Goal: Information Seeking & Learning: Get advice/opinions

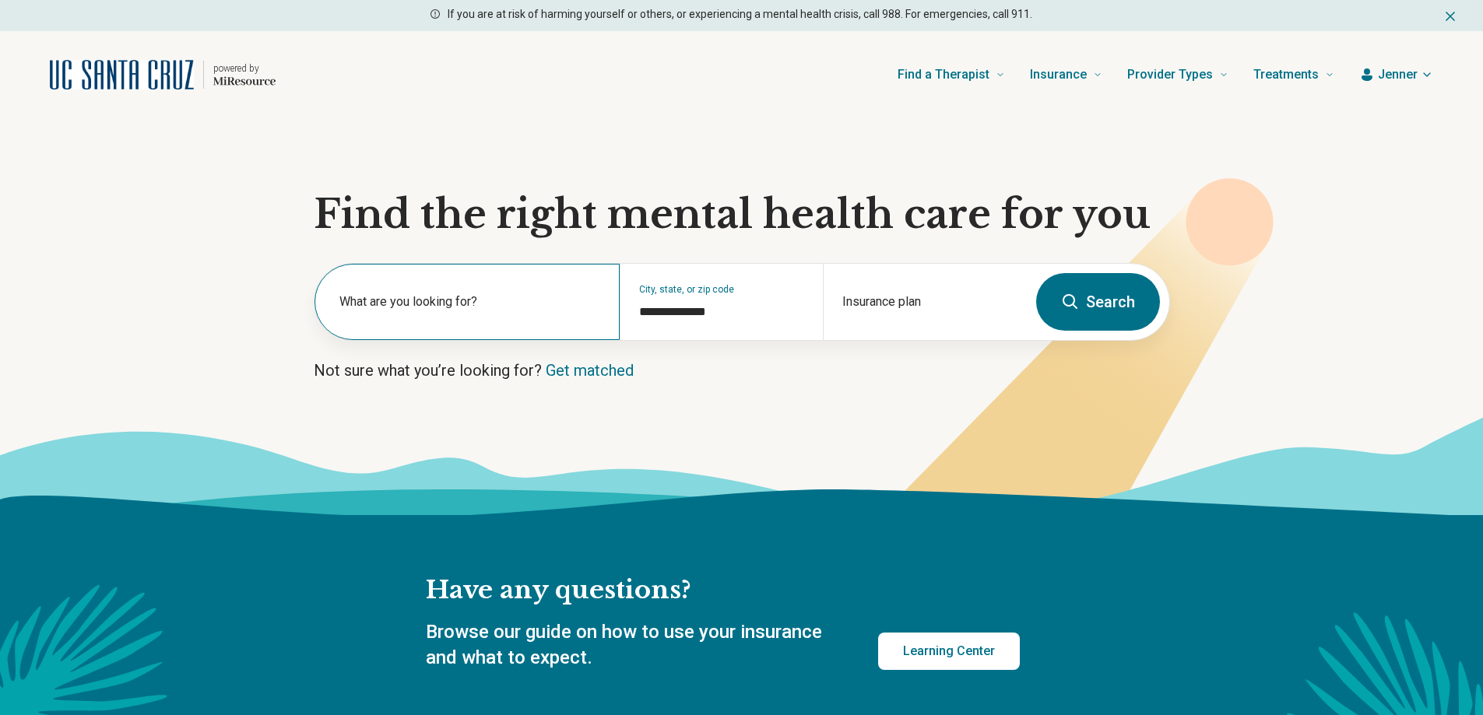
click at [403, 301] on label "What are you looking for?" at bounding box center [470, 302] width 262 height 19
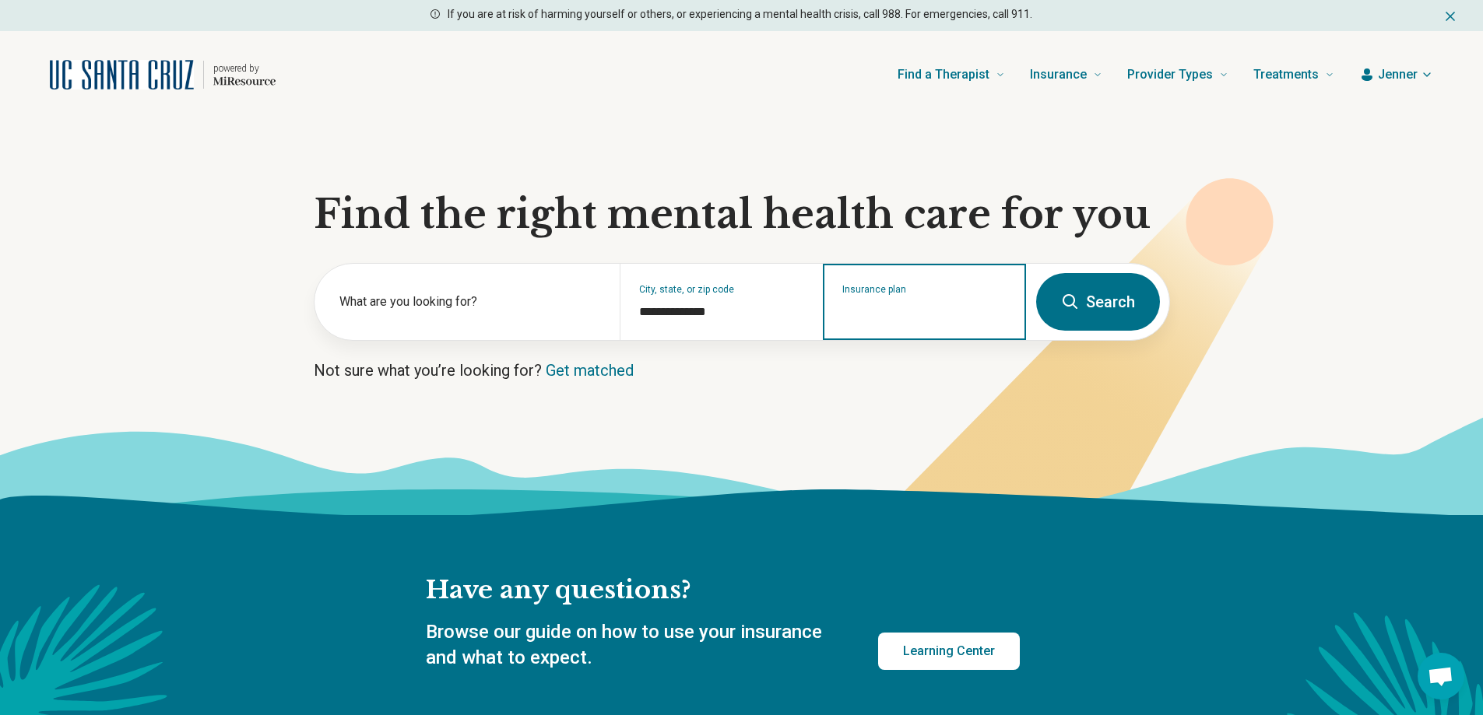
click at [911, 317] on input "Insurance plan" at bounding box center [924, 312] width 165 height 19
drag, startPoint x: 923, startPoint y: 364, endPoint x: 995, endPoint y: 350, distance: 73.0
click at [925, 365] on div "UCSC Student Insurance" at bounding box center [905, 368] width 163 height 31
type input "**********"
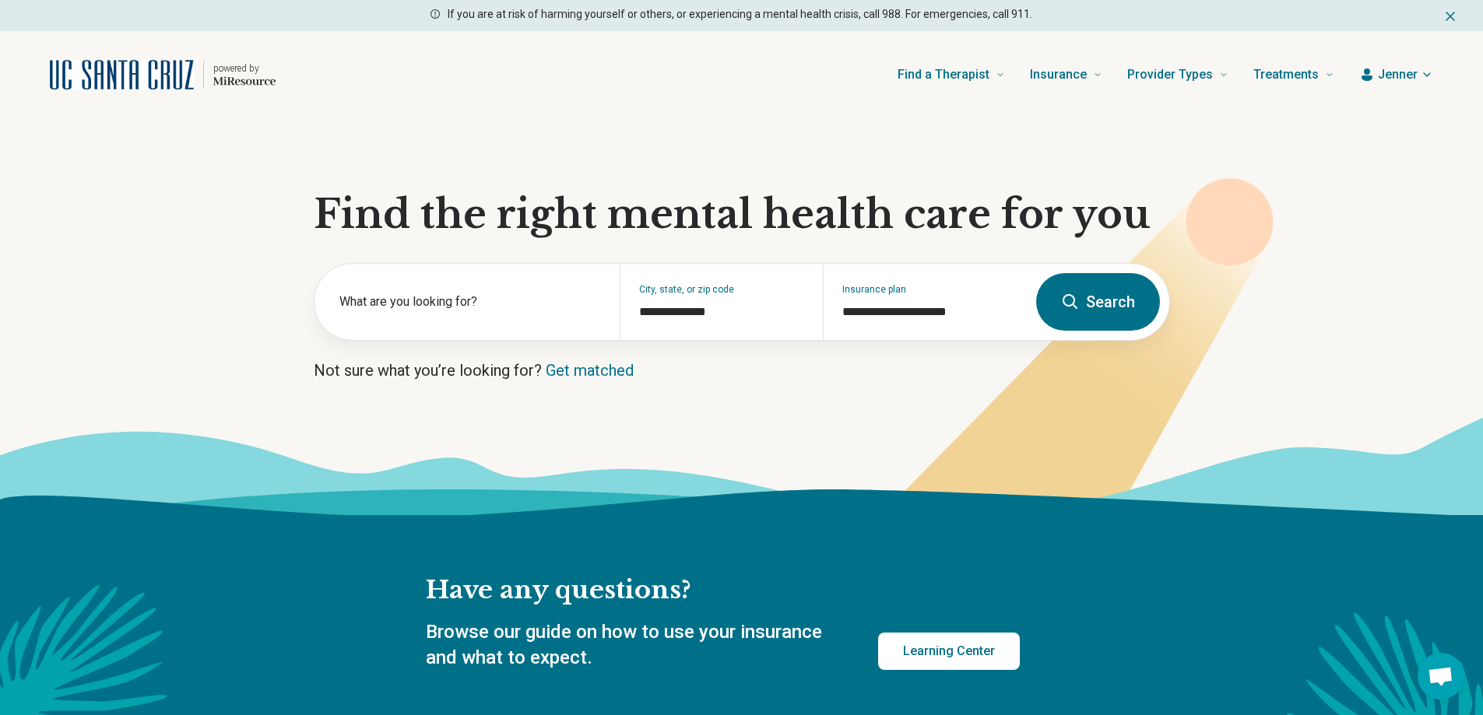
click at [1080, 307] on icon at bounding box center [1070, 302] width 19 height 19
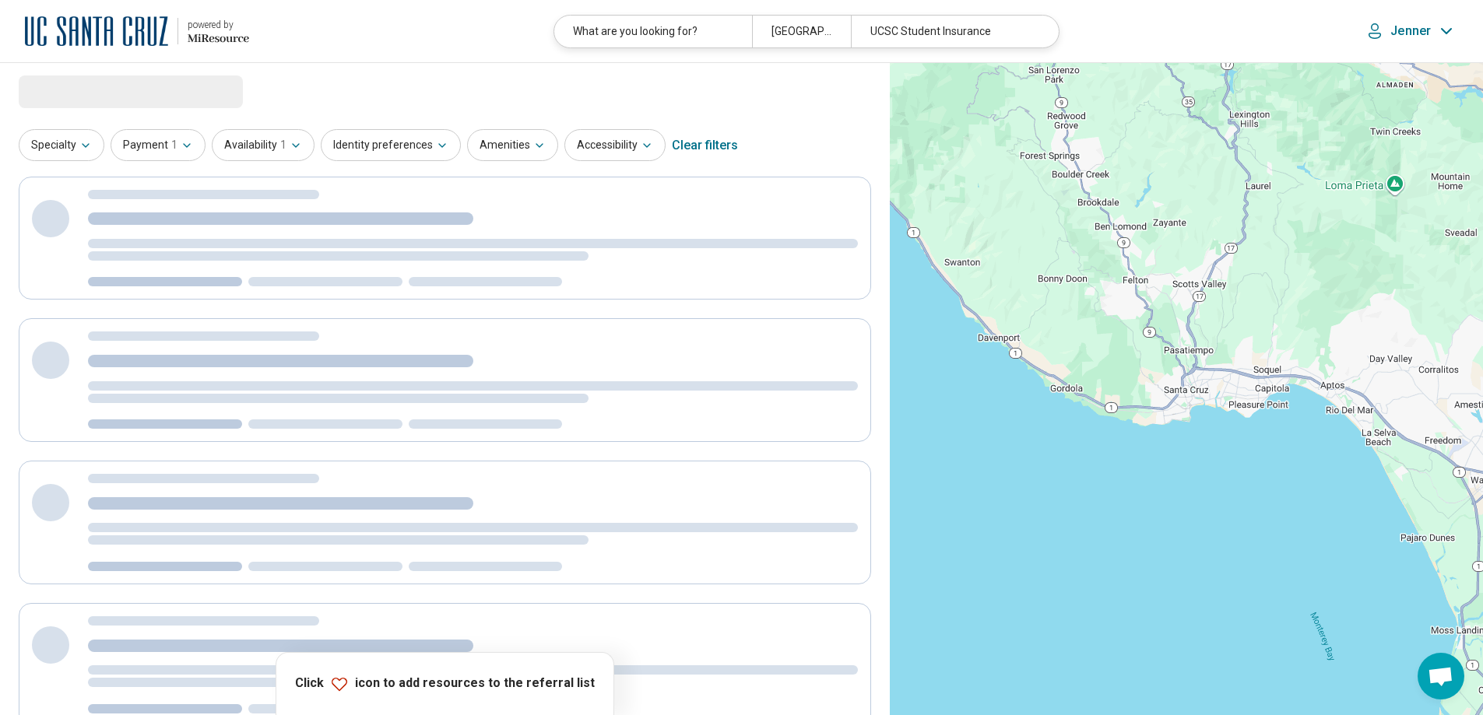
select select "***"
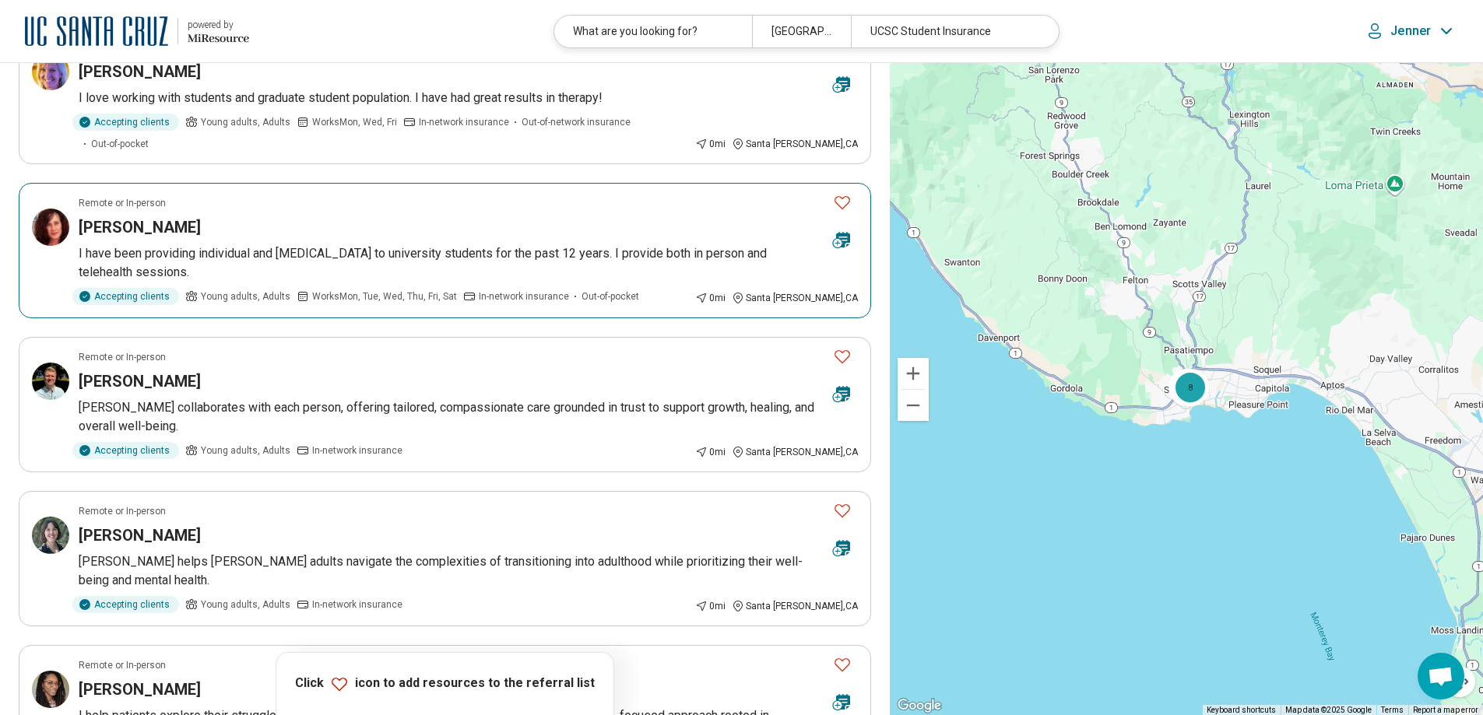
scroll to position [156, 0]
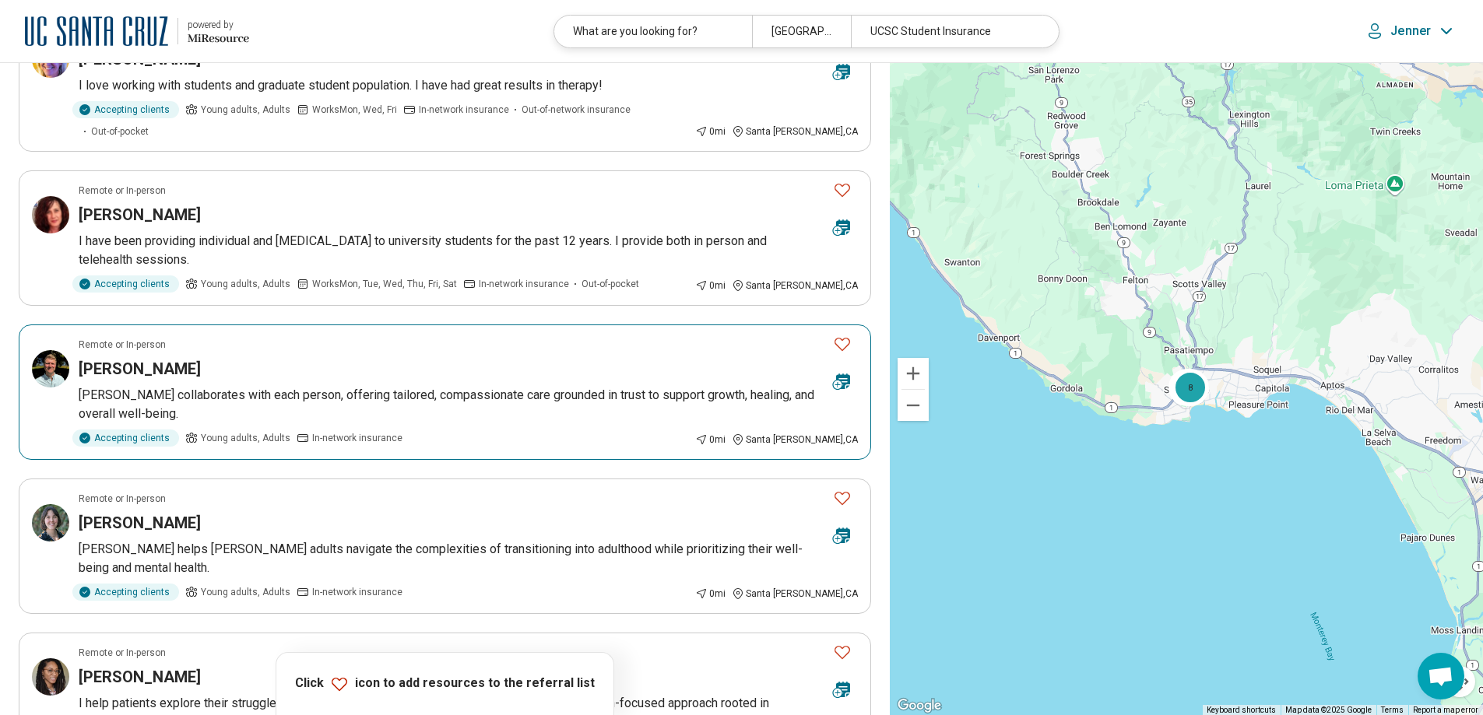
click at [838, 335] on icon "Favorite" at bounding box center [842, 344] width 19 height 19
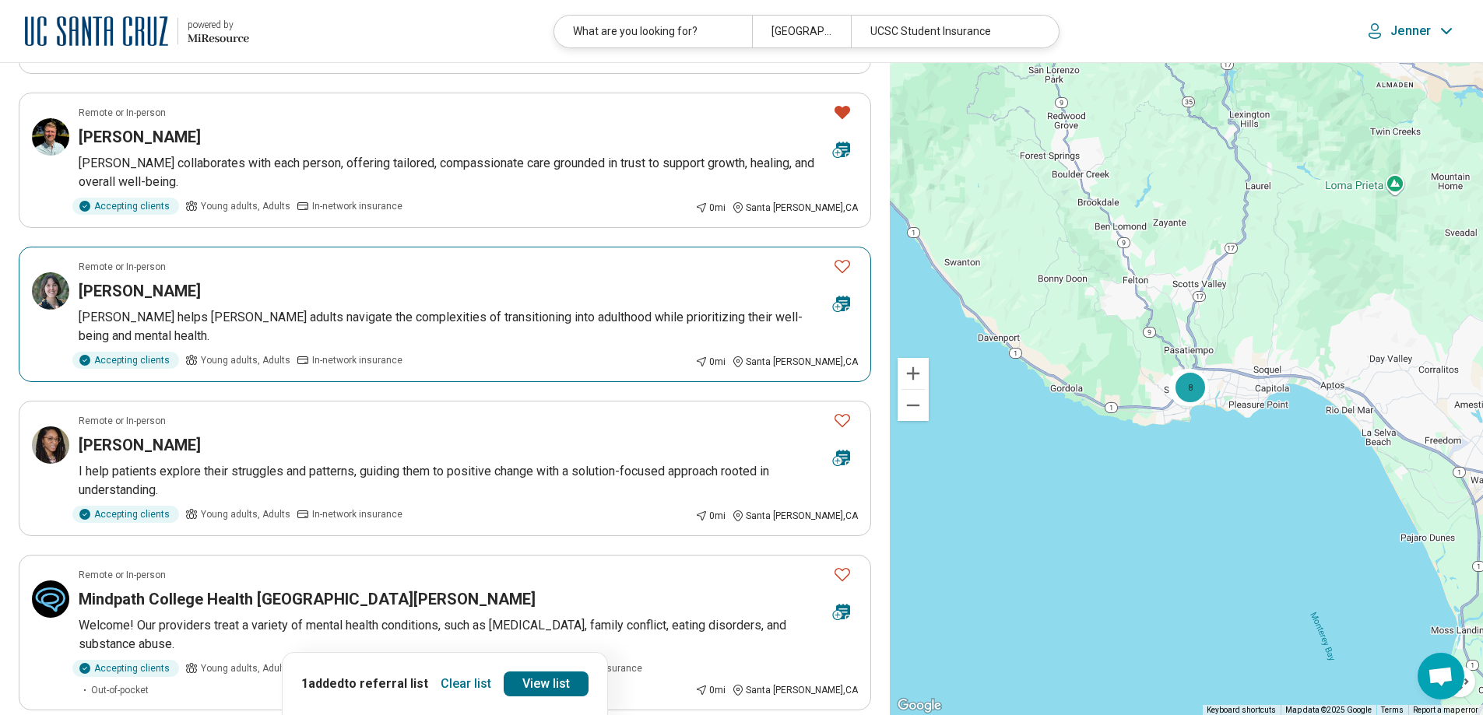
scroll to position [389, 0]
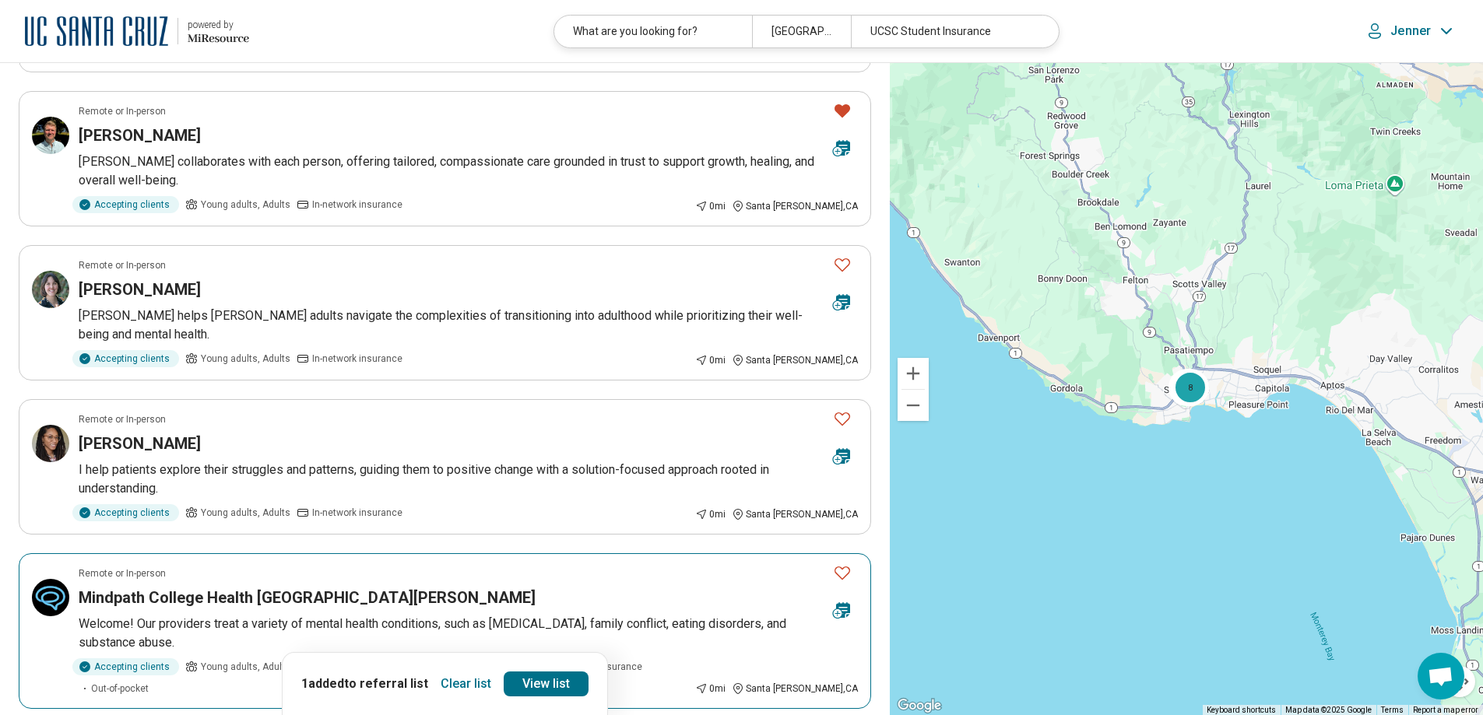
click at [845, 564] on icon "Favorite" at bounding box center [842, 573] width 19 height 19
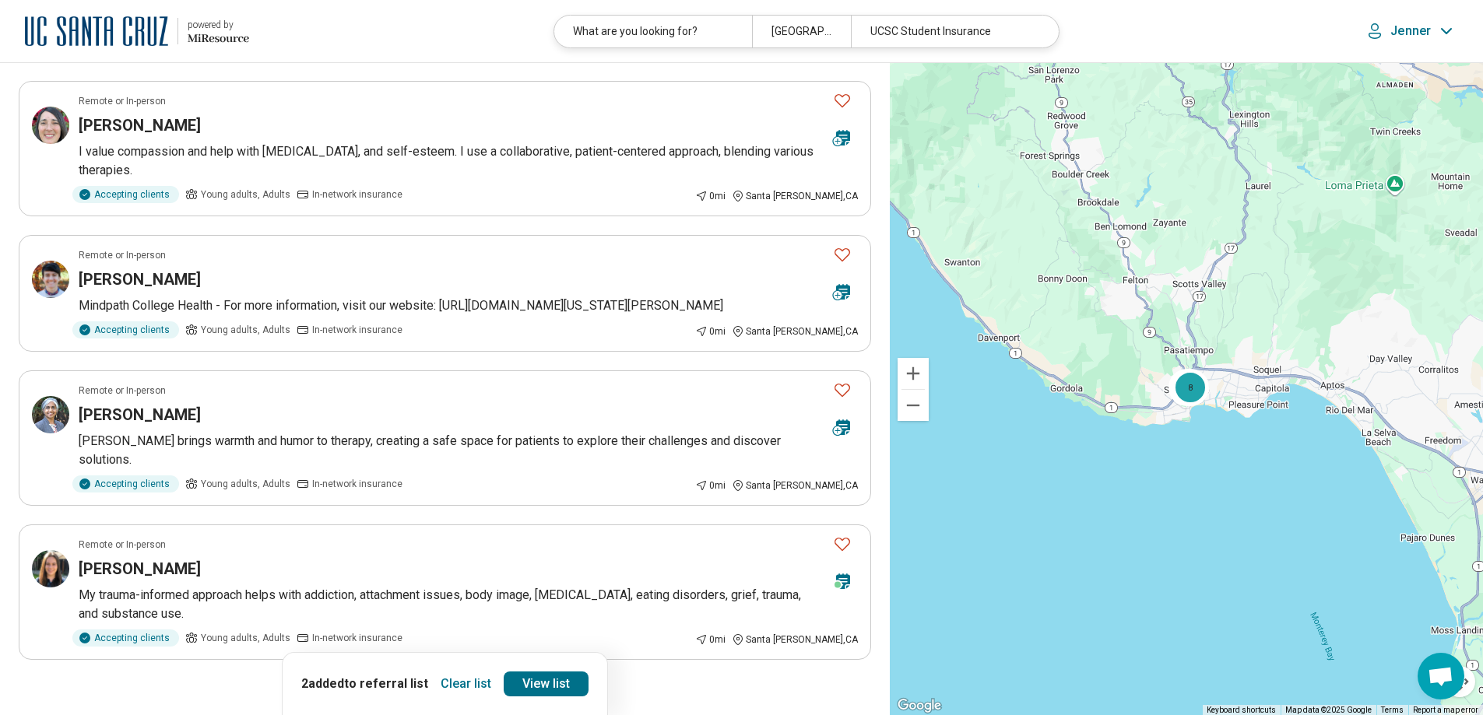
scroll to position [1090, 0]
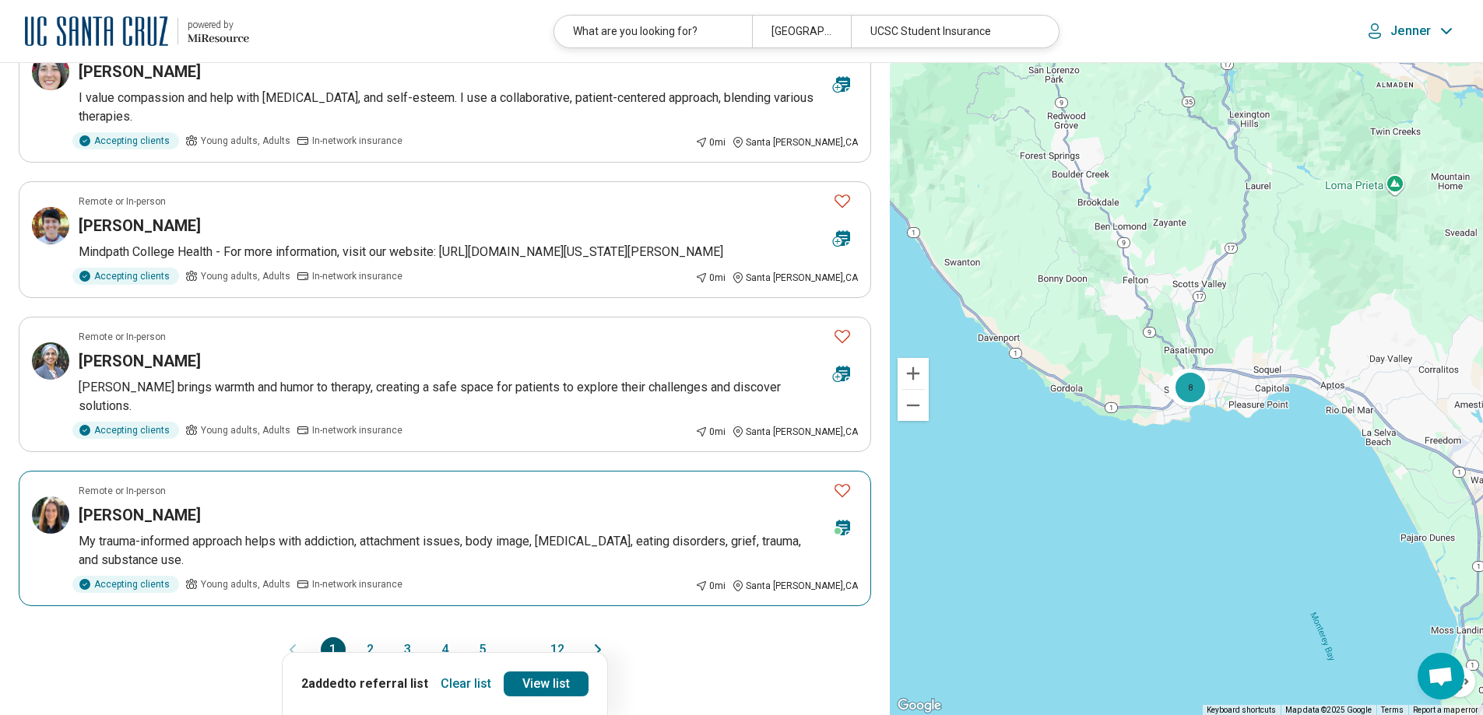
click at [418, 504] on div "Janelle Norman" at bounding box center [450, 515] width 742 height 22
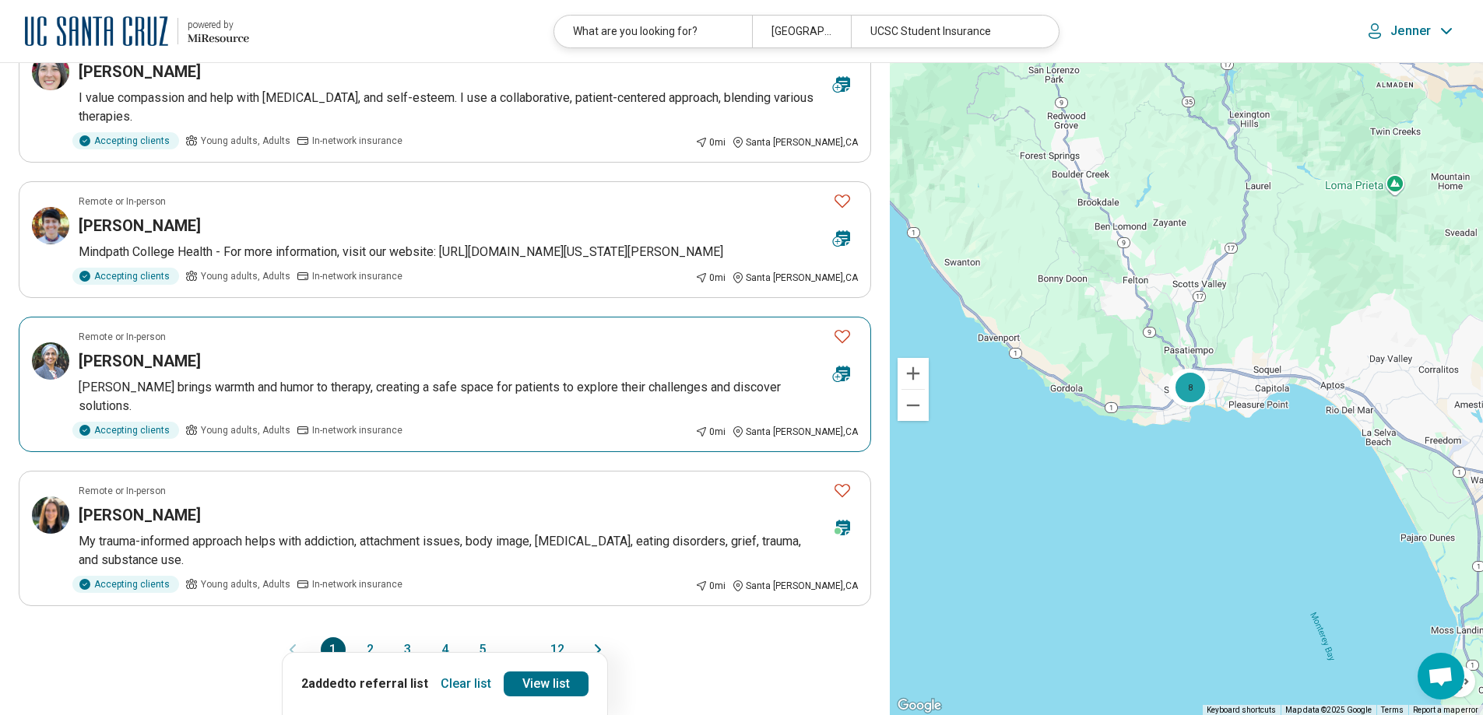
click at [599, 317] on article "Remote or In-person Gayatri Subramaniam Gayatri brings warmth and humor to ther…" at bounding box center [445, 384] width 852 height 135
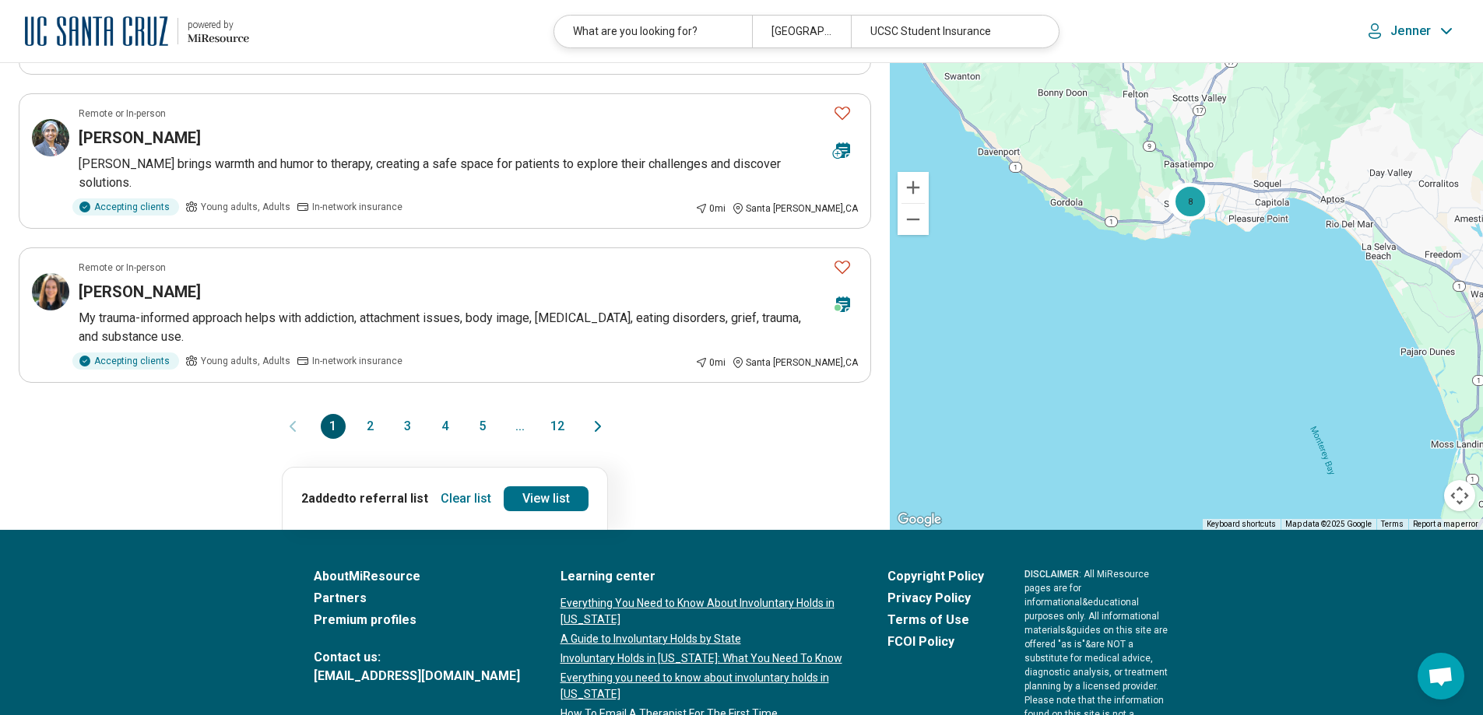
scroll to position [1377, 0]
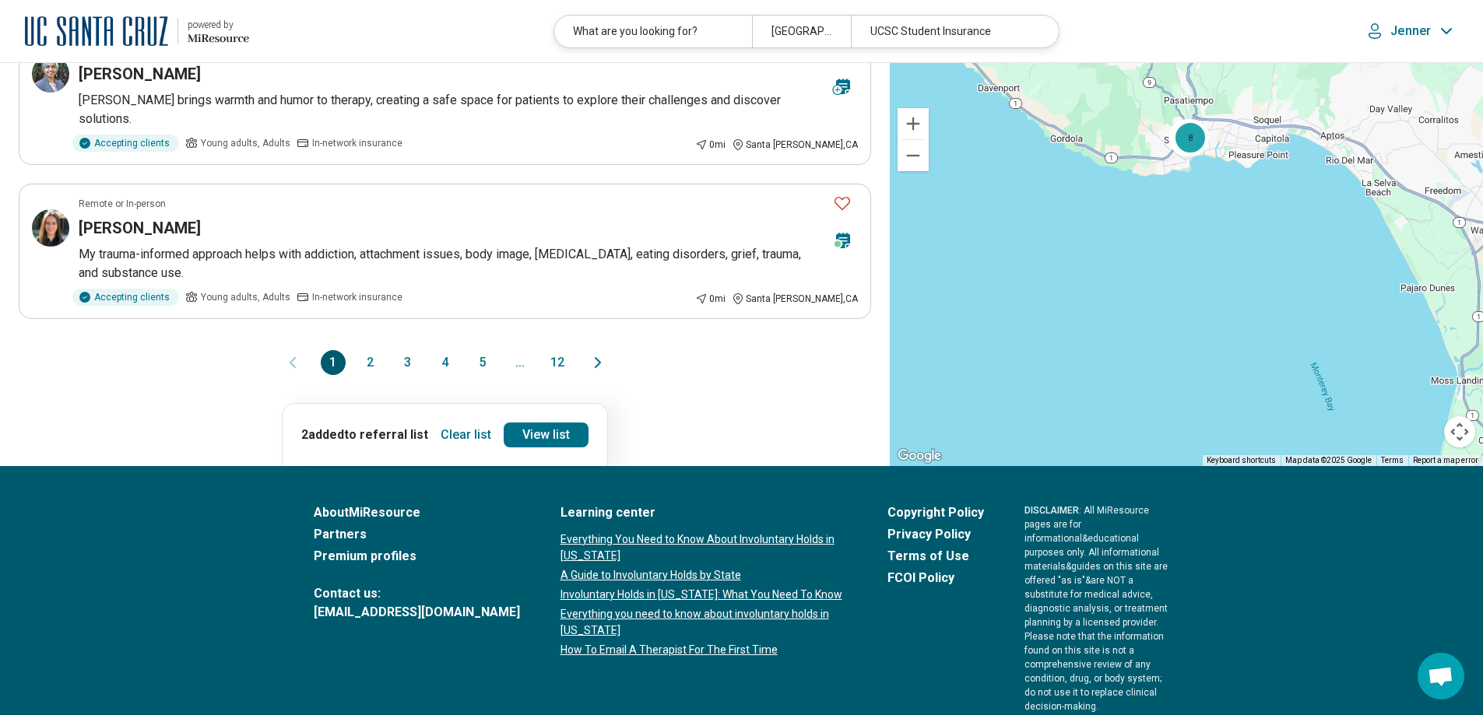
click at [600, 353] on icon "Next page" at bounding box center [598, 362] width 19 height 19
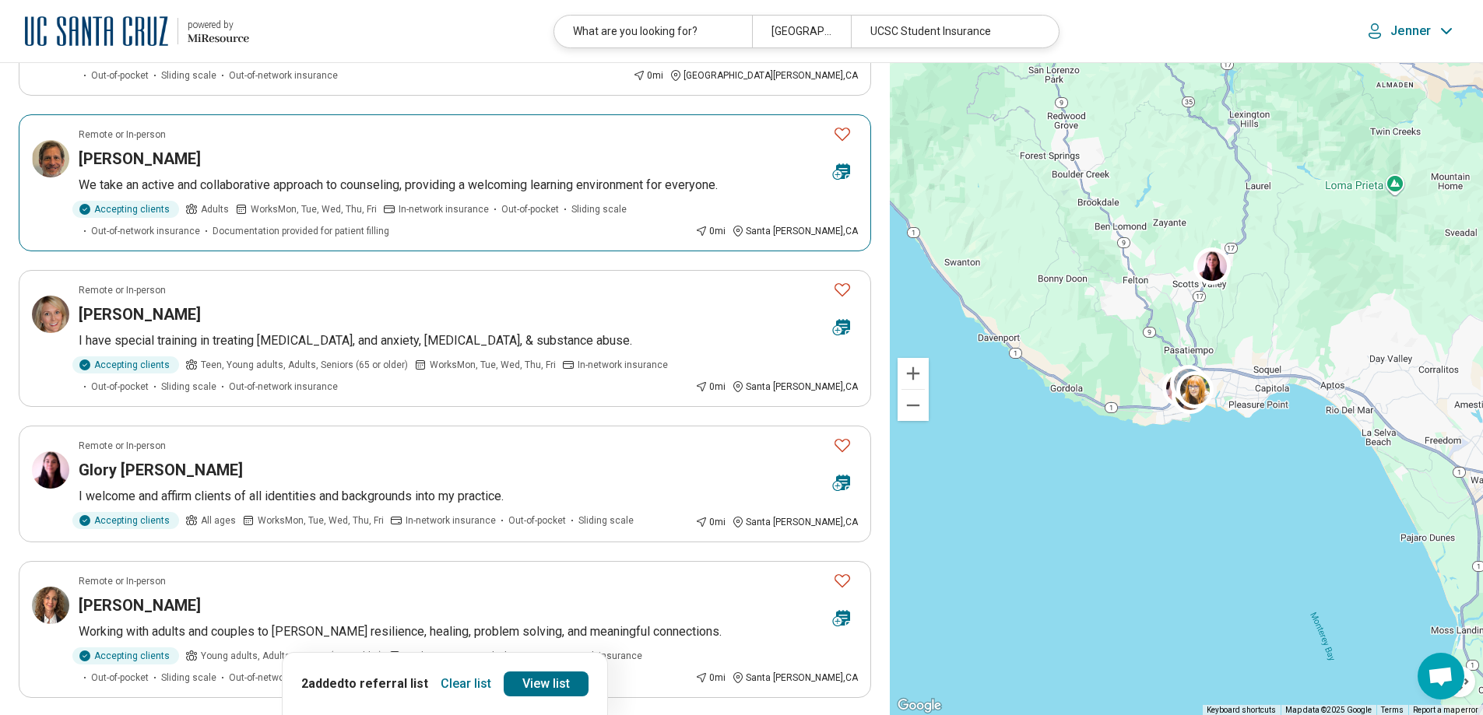
scroll to position [545, 0]
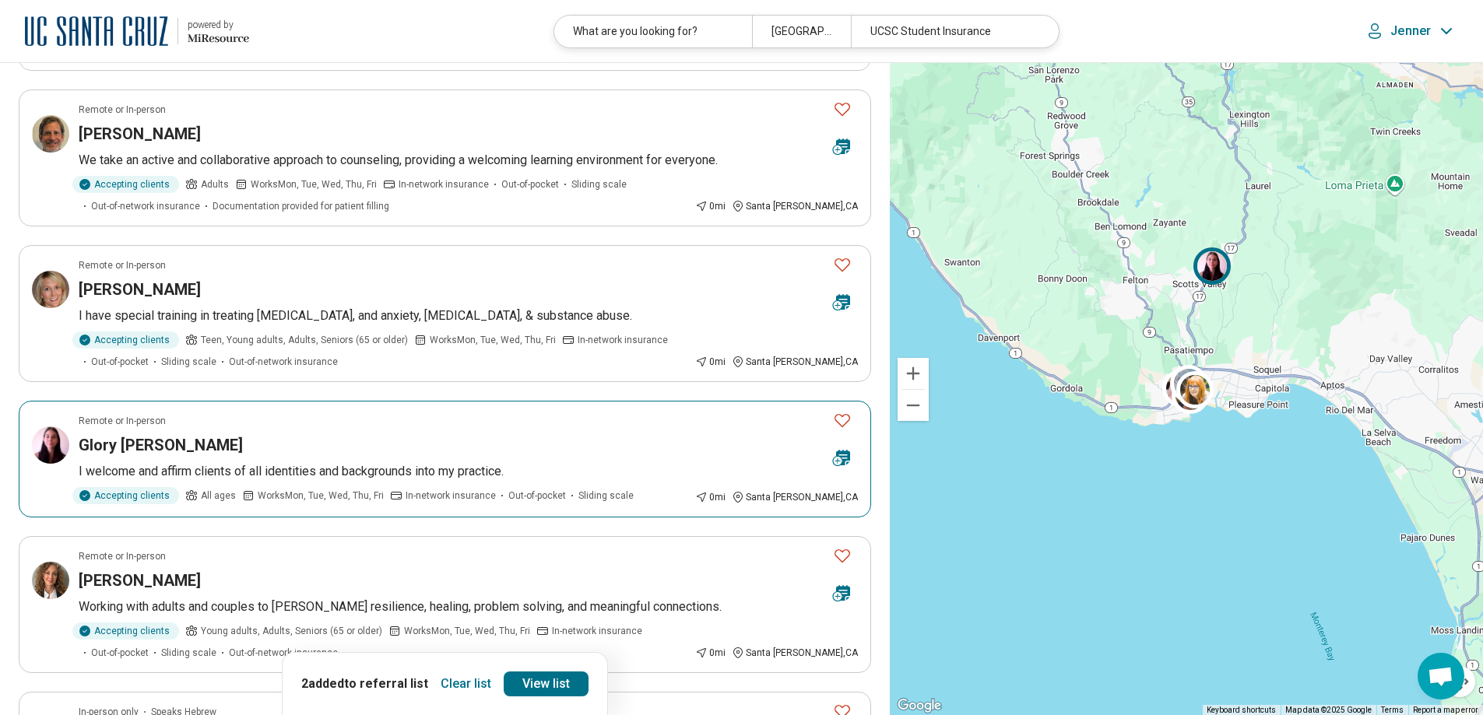
click at [490, 414] on div "Remote or In-person" at bounding box center [450, 421] width 742 height 14
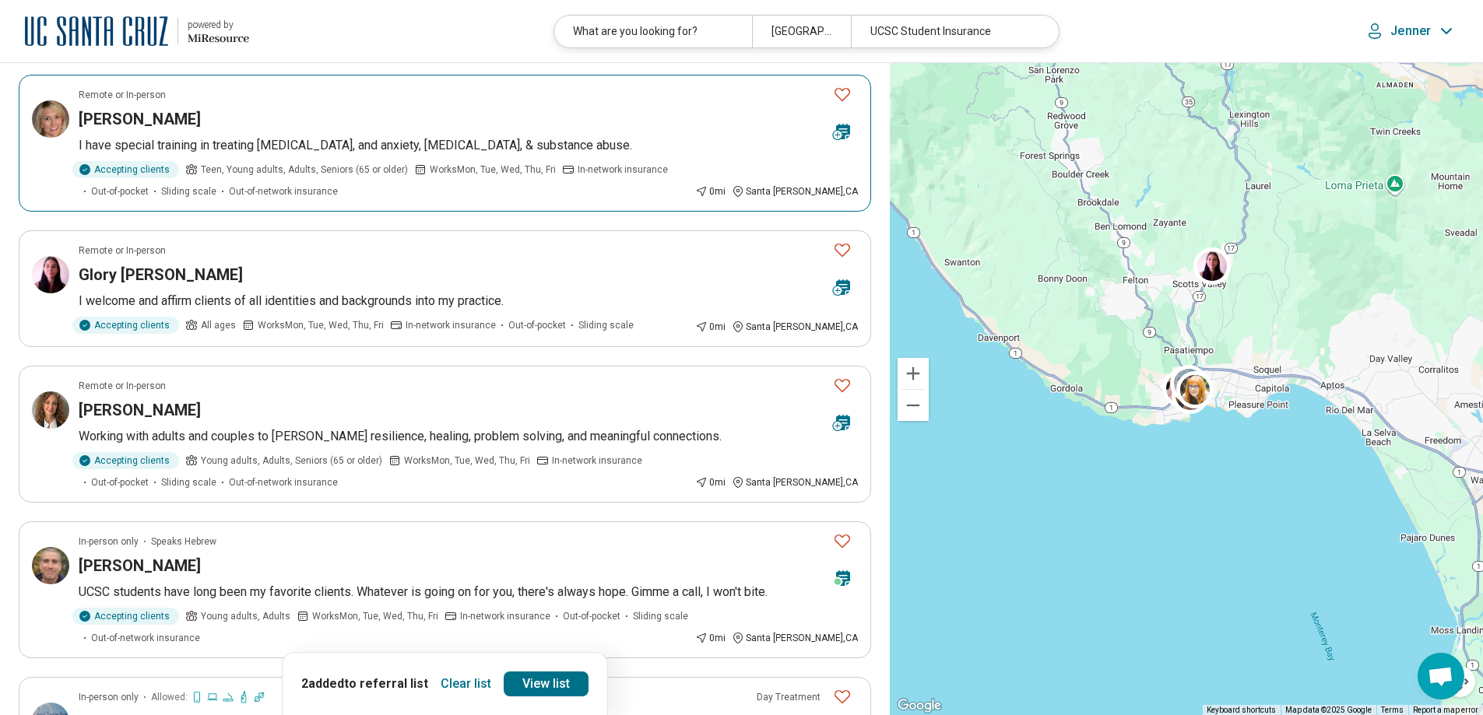
scroll to position [778, 0]
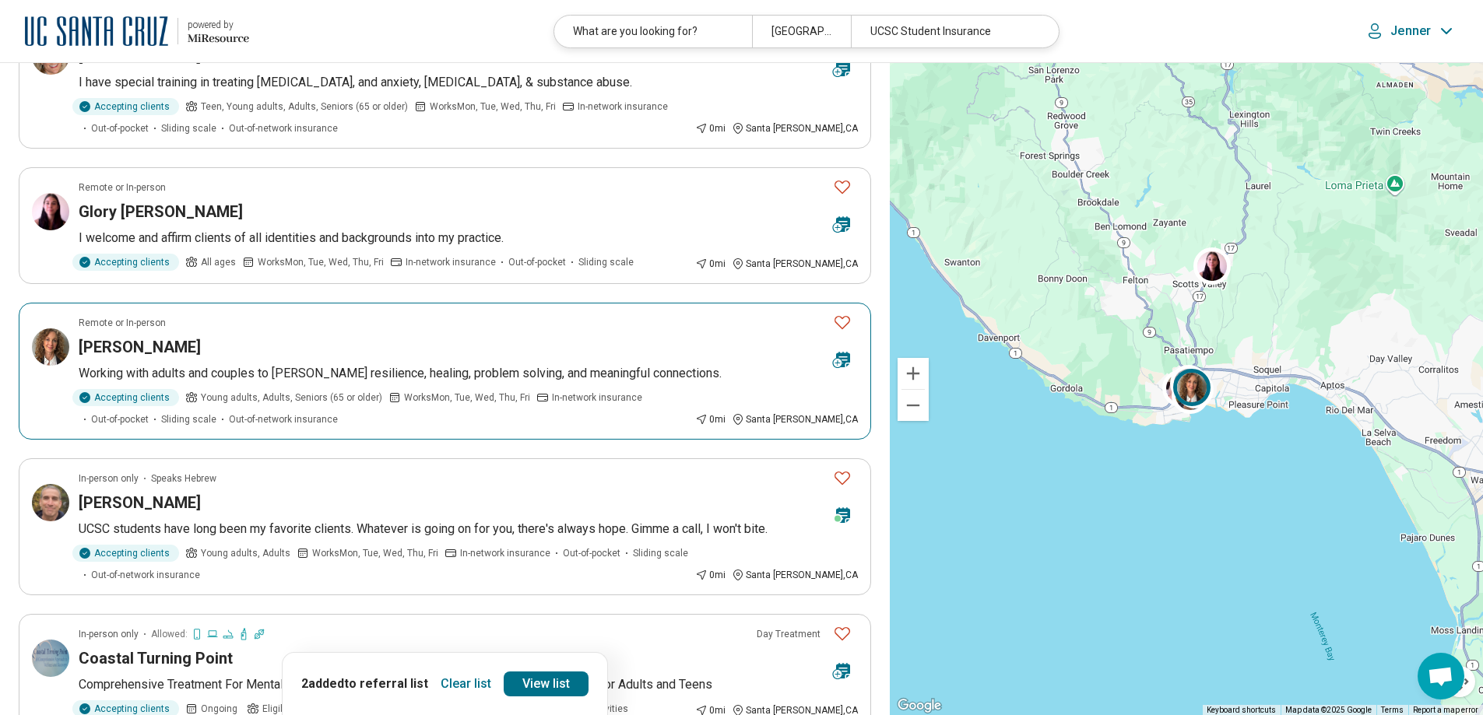
click at [533, 336] on div "Jennifer Shedd" at bounding box center [450, 347] width 742 height 22
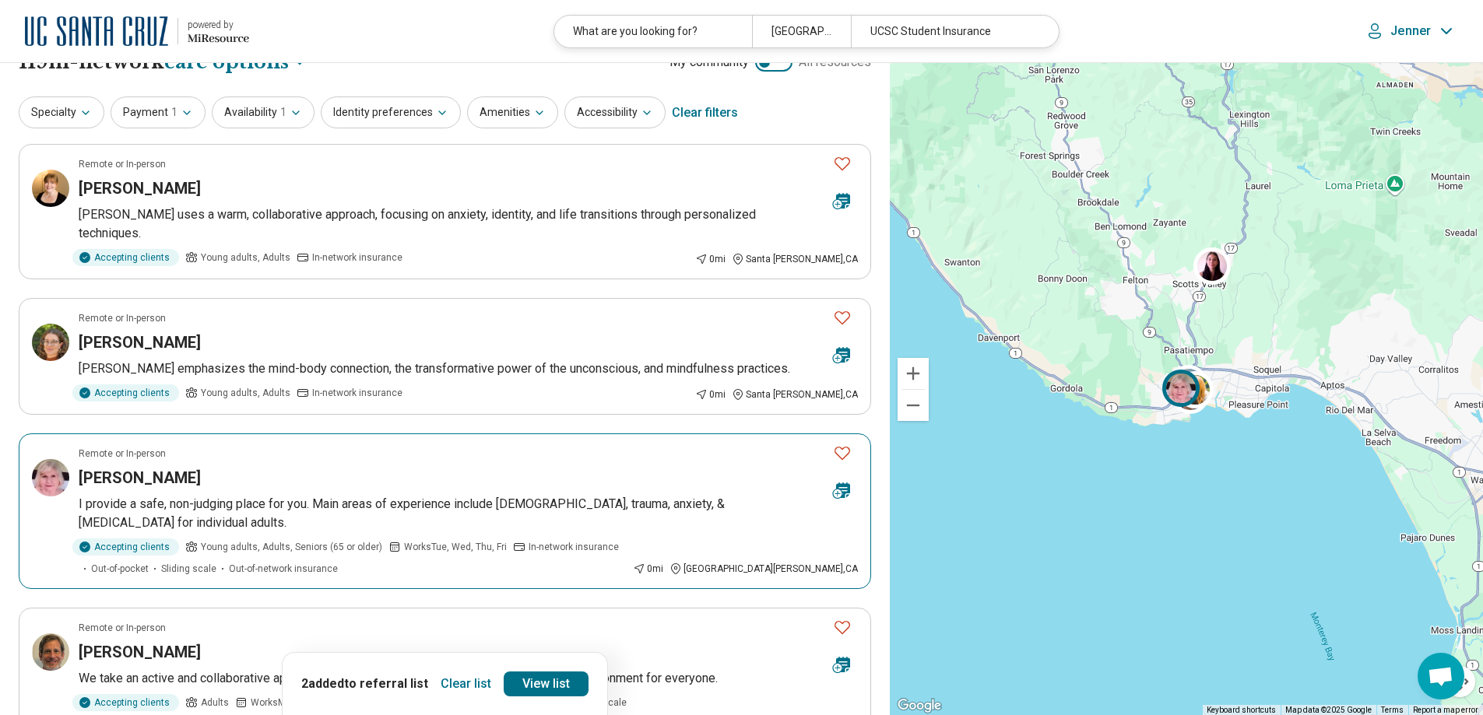
scroll to position [0, 0]
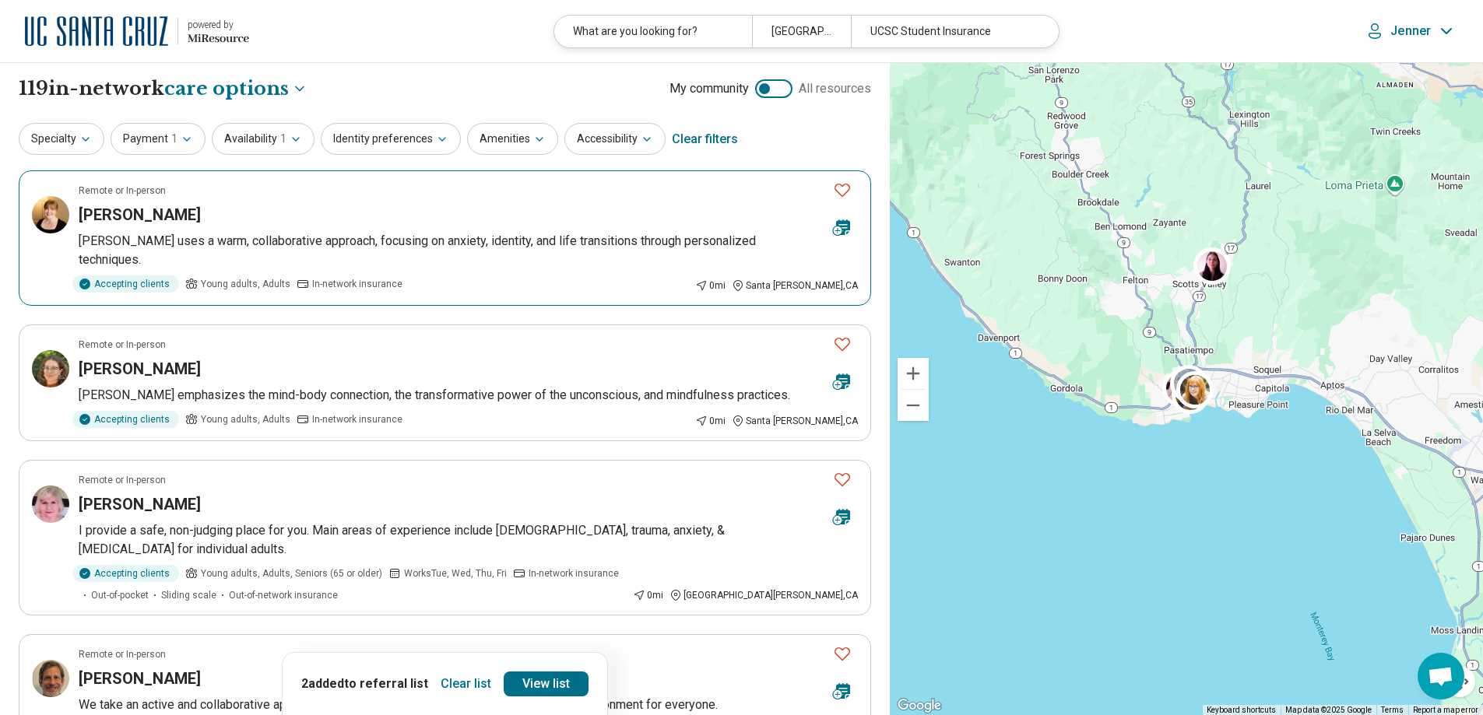
click at [483, 204] on div "Caitlin Carnegie" at bounding box center [450, 215] width 742 height 22
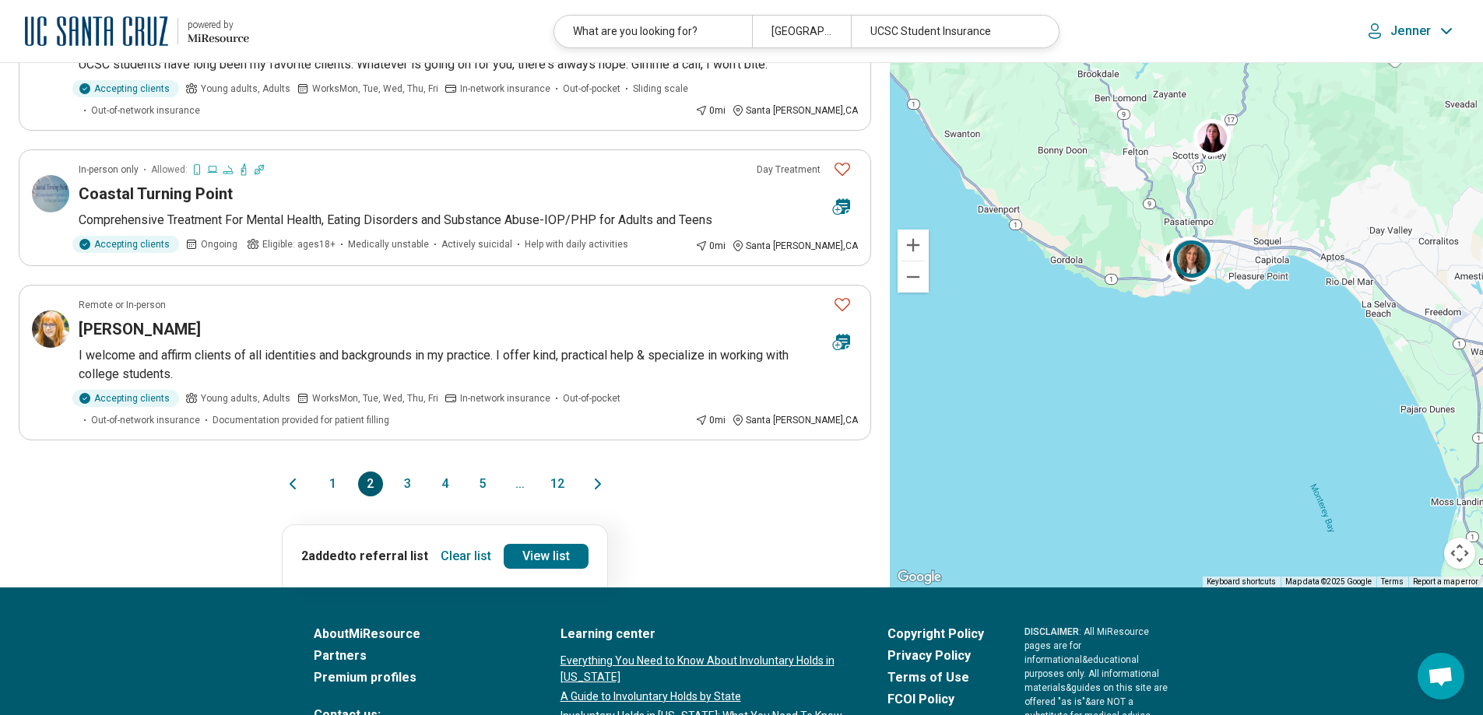
scroll to position [1246, 0]
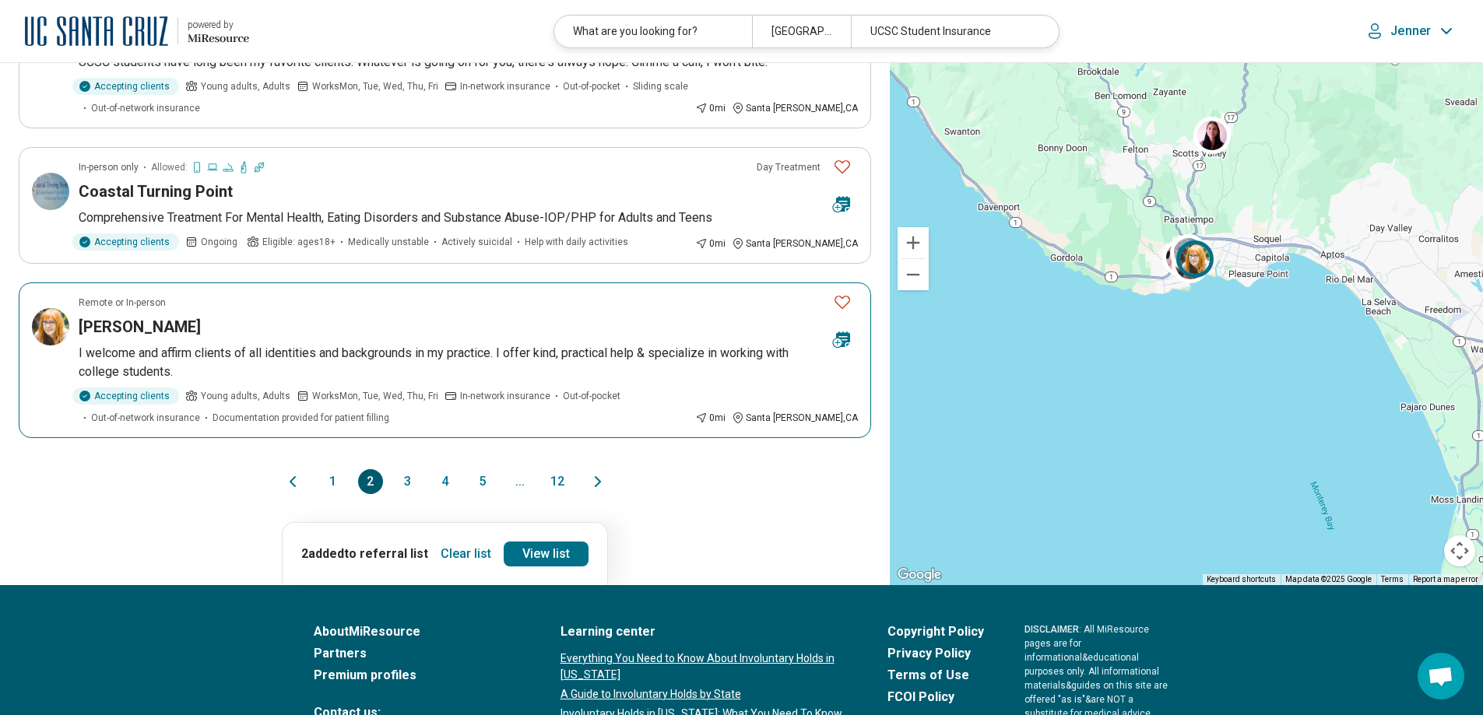
click at [845, 293] on icon "Favorite" at bounding box center [842, 302] width 19 height 19
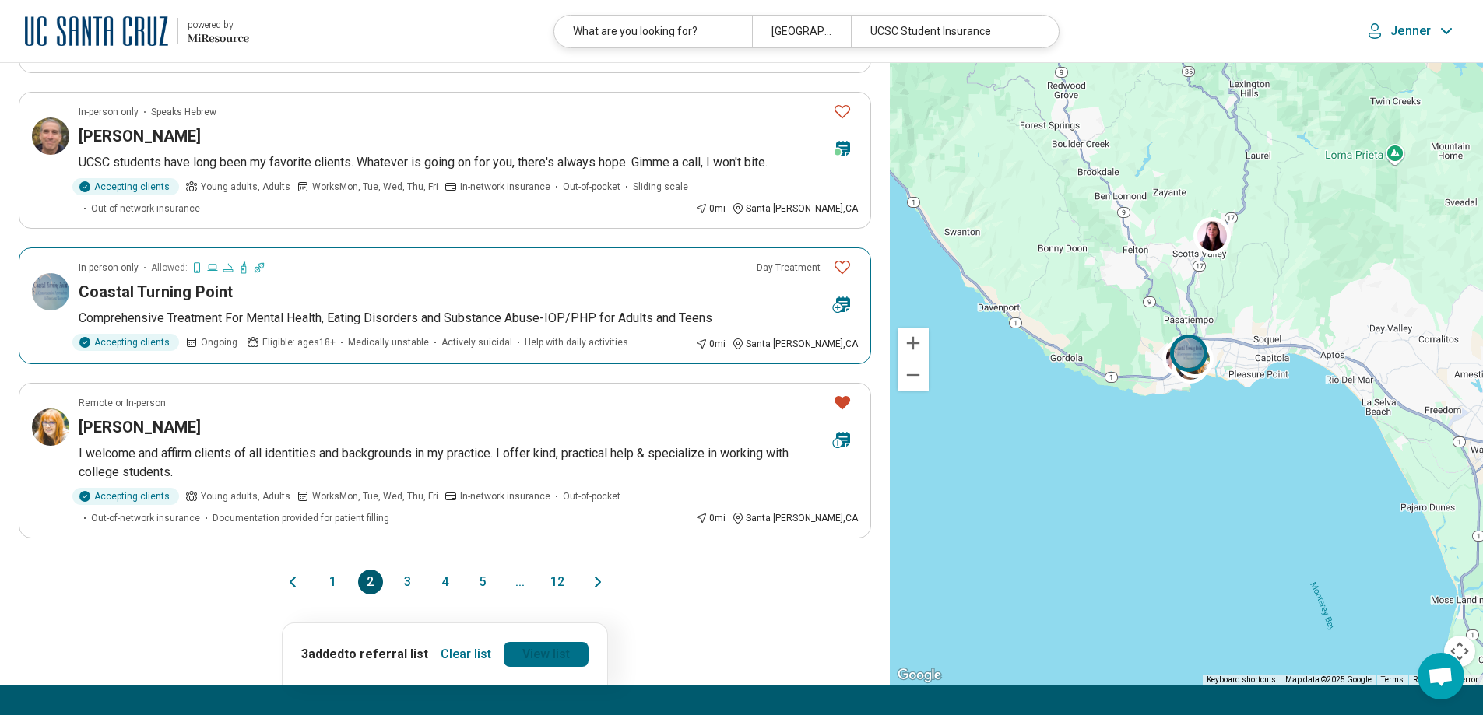
scroll to position [1168, 0]
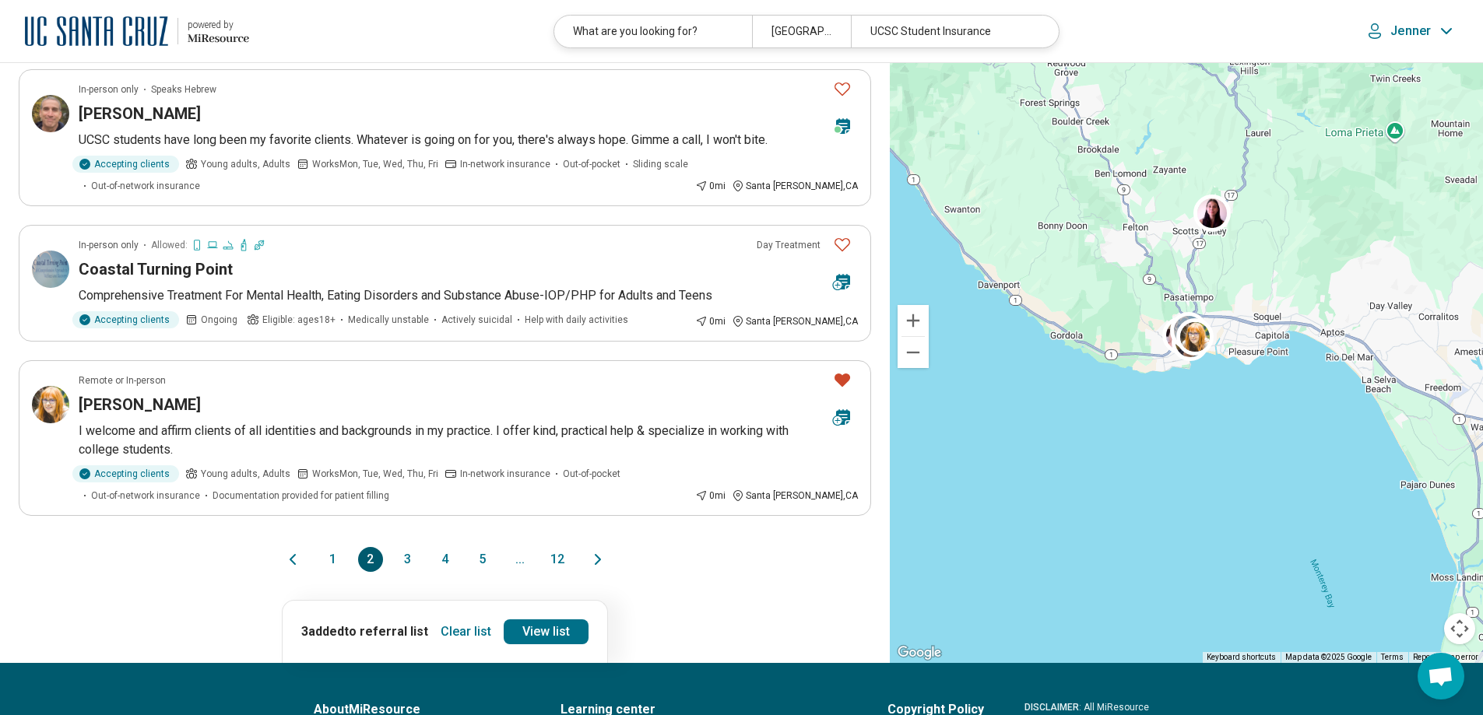
click at [409, 547] on button "3" at bounding box center [407, 559] width 25 height 25
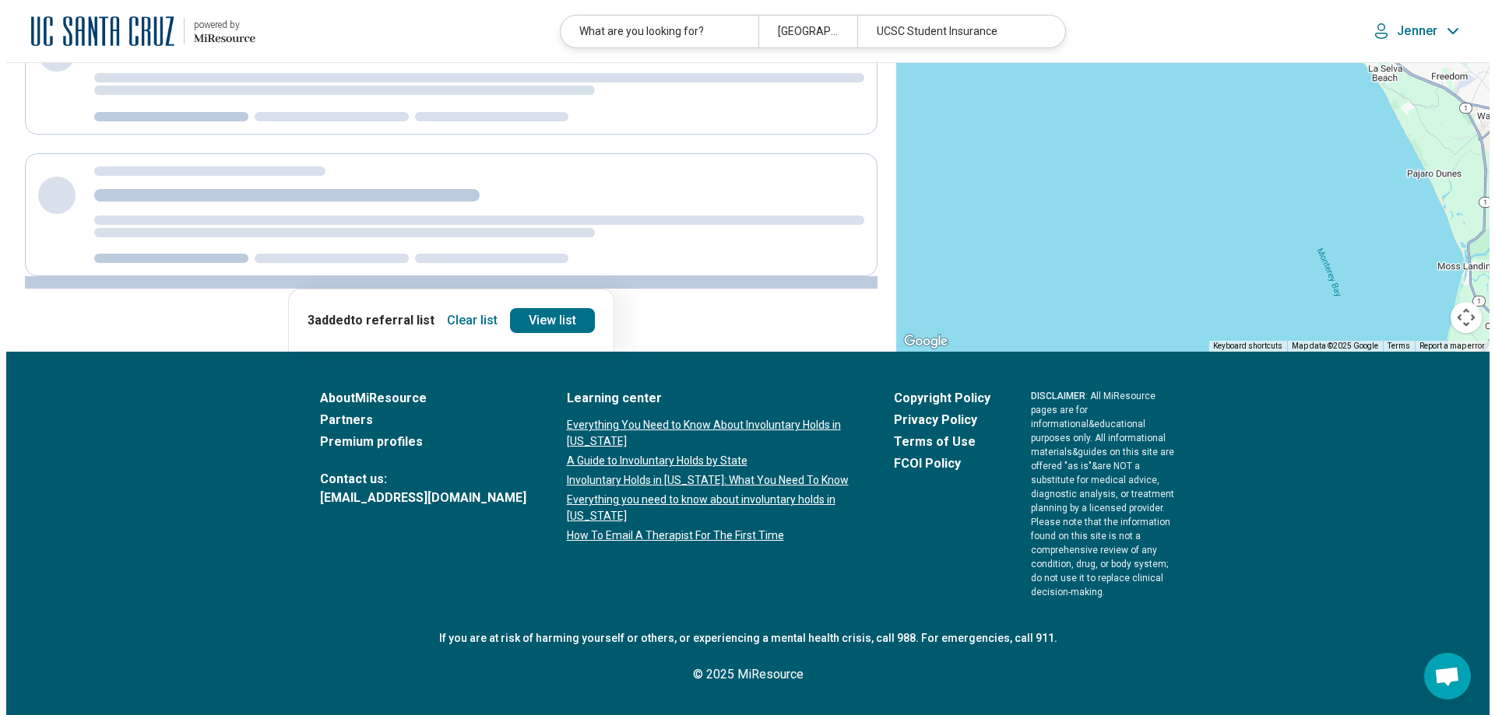
scroll to position [0, 0]
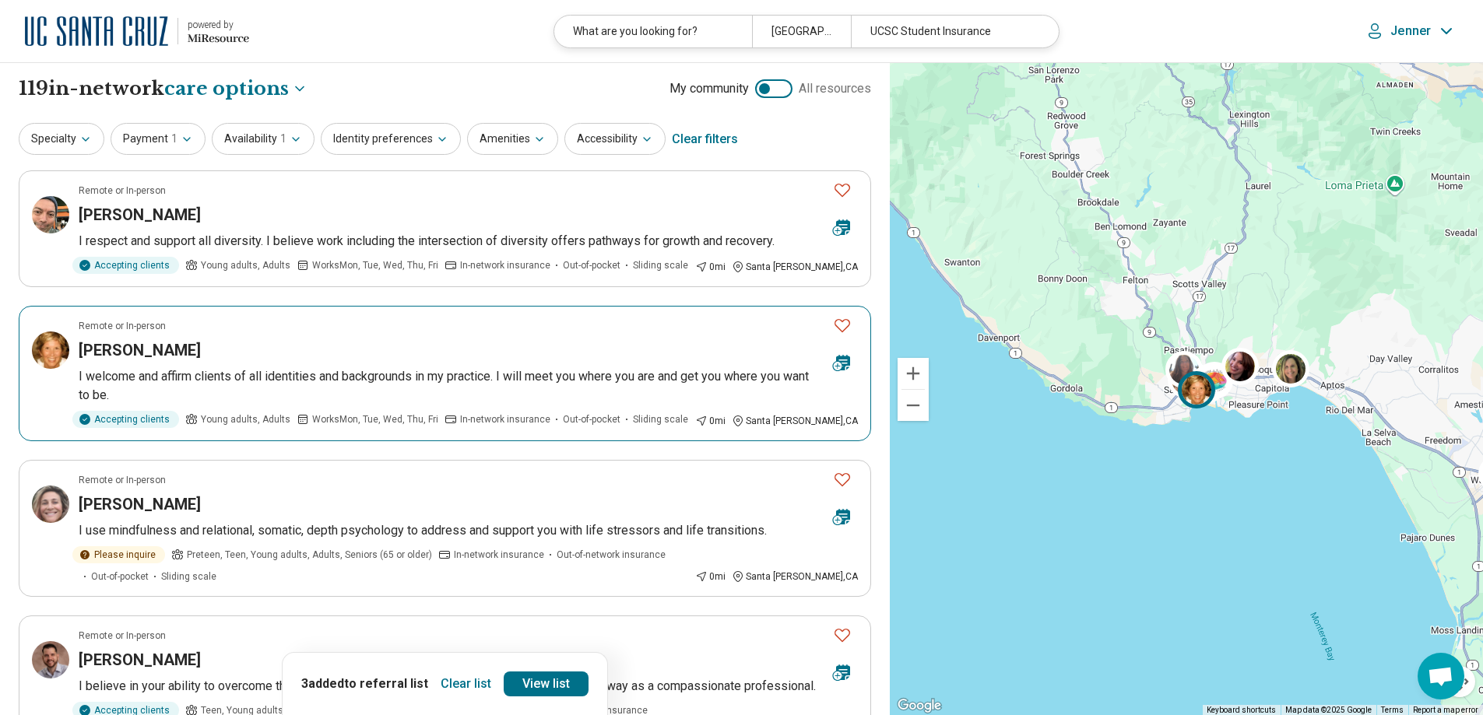
click at [538, 342] on div "[PERSON_NAME]" at bounding box center [450, 350] width 742 height 22
click at [845, 326] on icon "Favorite" at bounding box center [842, 325] width 19 height 19
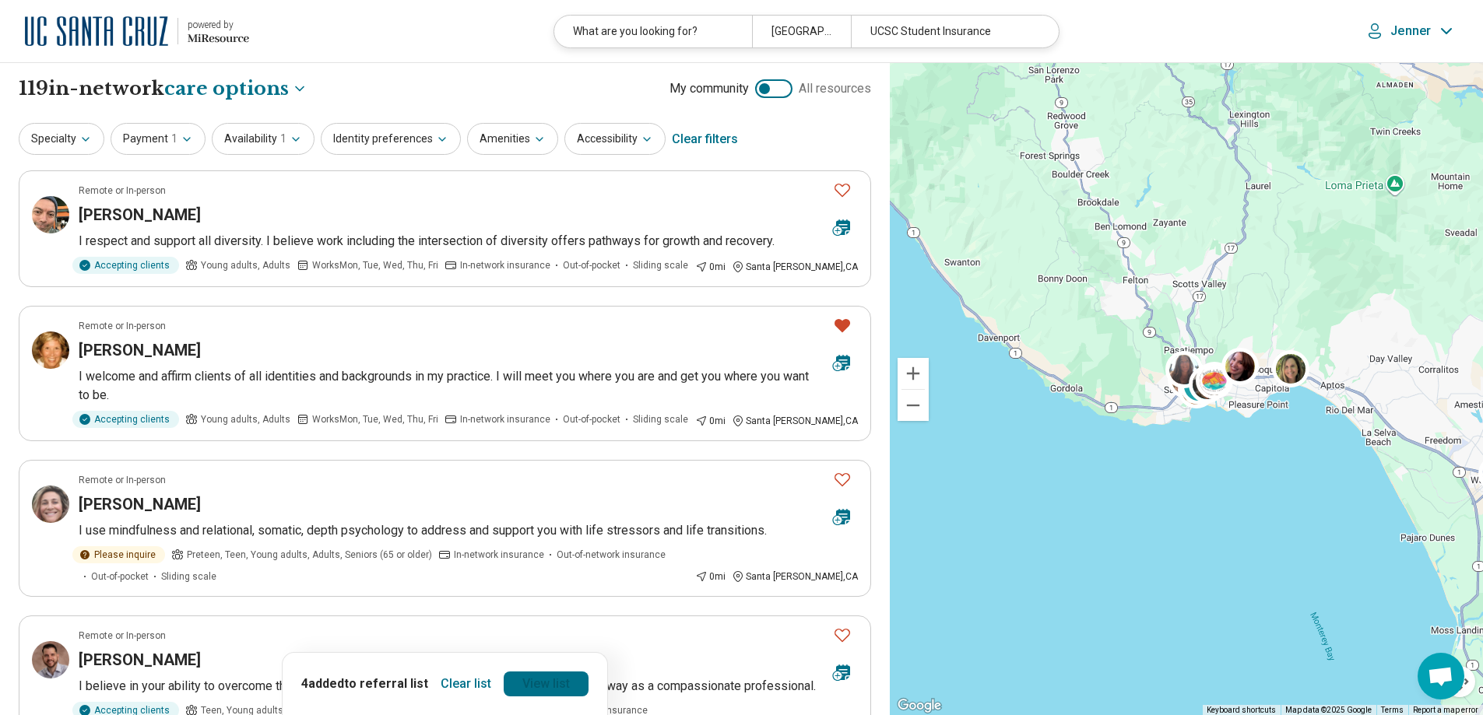
click at [541, 680] on link "View list" at bounding box center [546, 684] width 85 height 25
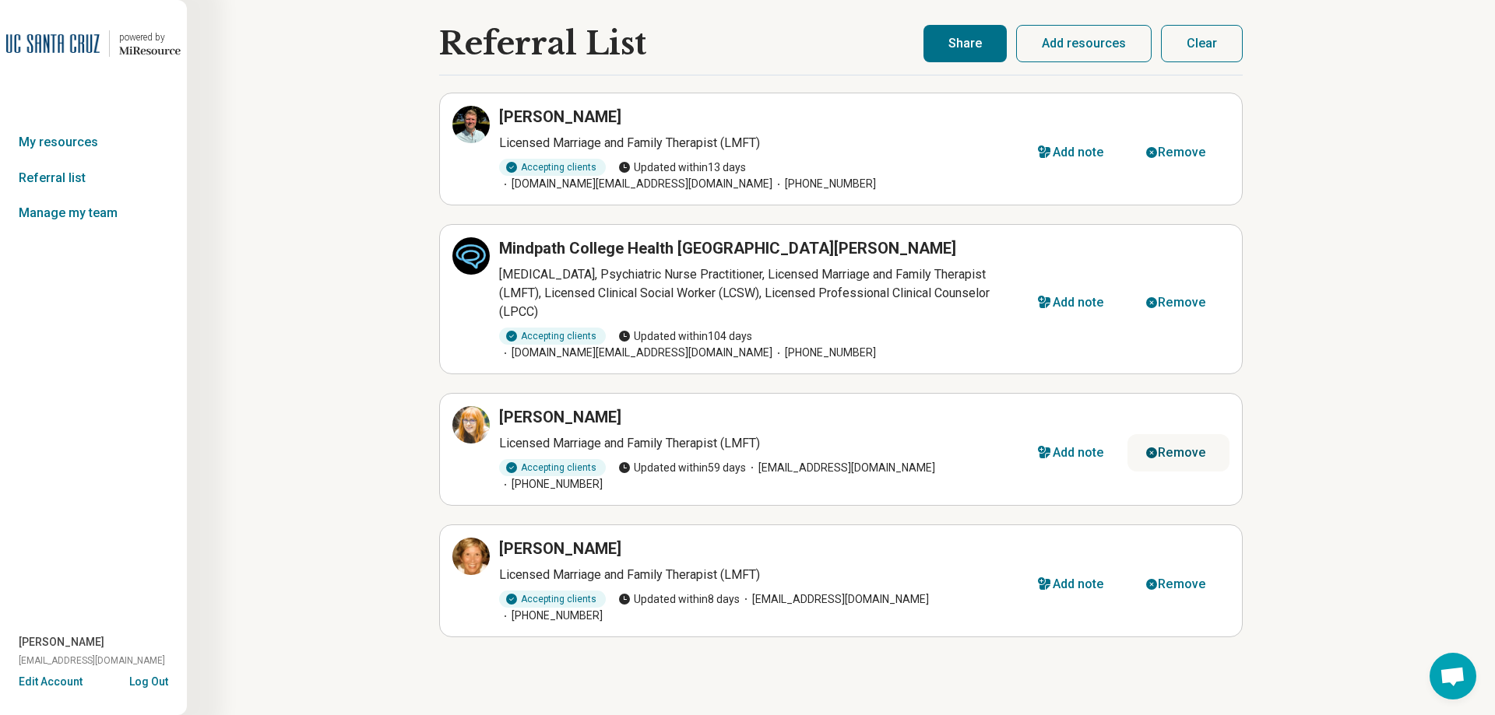
click at [1170, 447] on div "Remove" at bounding box center [1181, 453] width 47 height 12
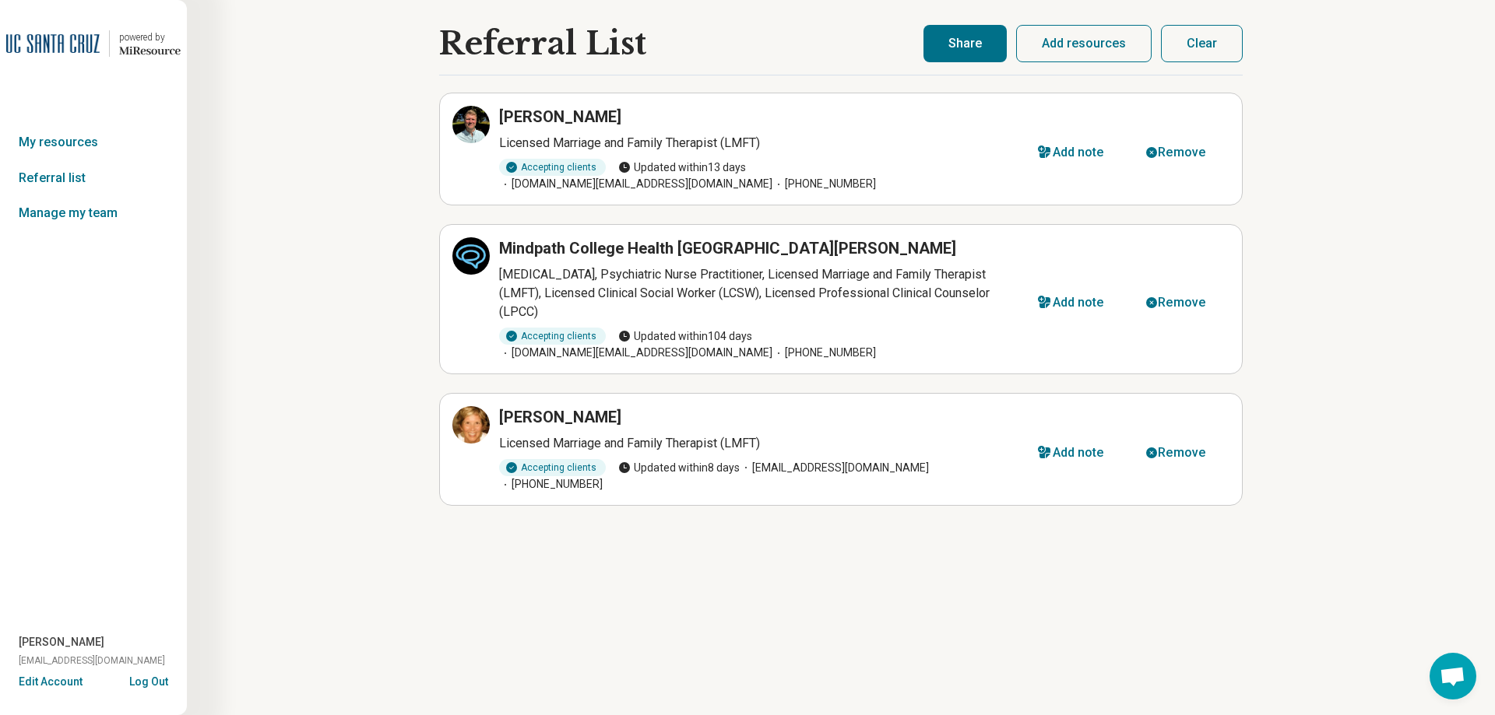
click at [972, 48] on button "Share" at bounding box center [964, 43] width 83 height 37
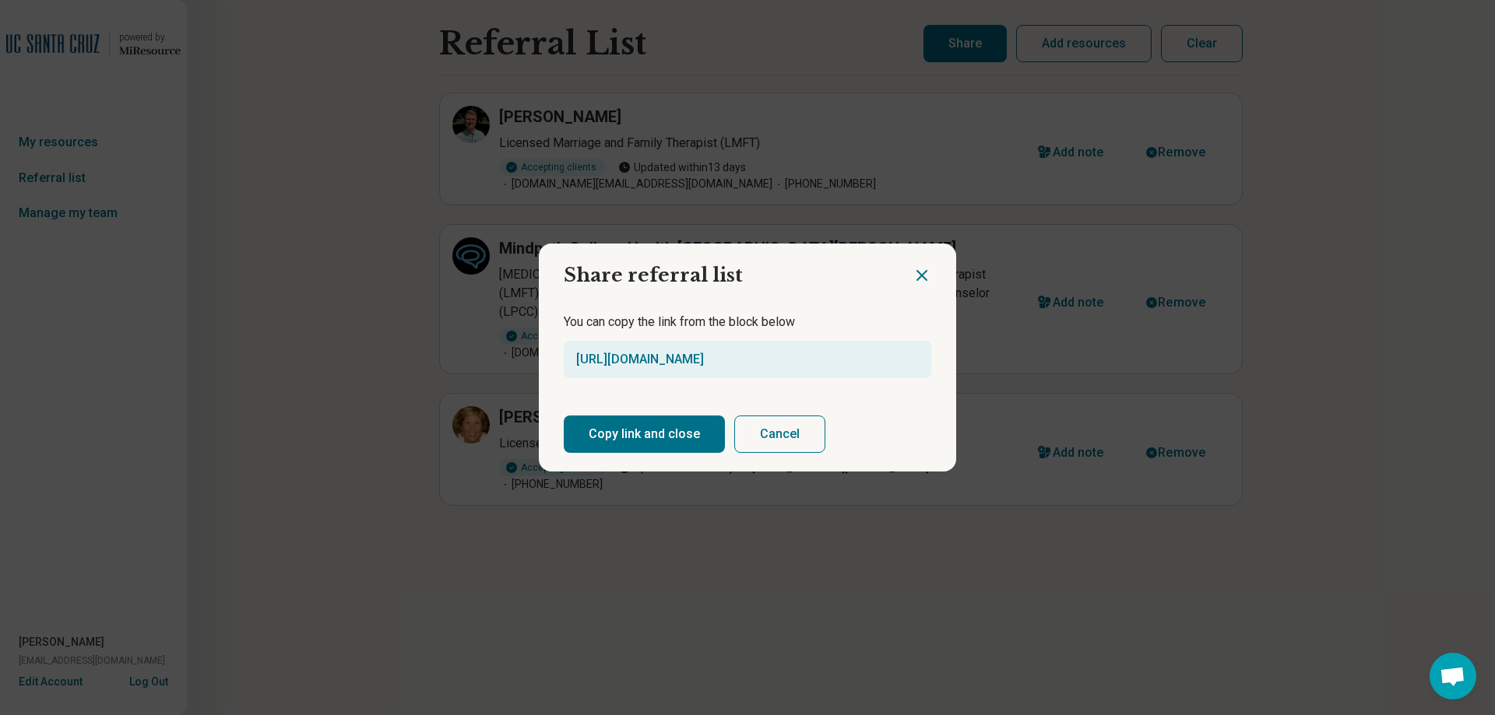
click at [679, 433] on button "Copy link and close" at bounding box center [644, 434] width 161 height 37
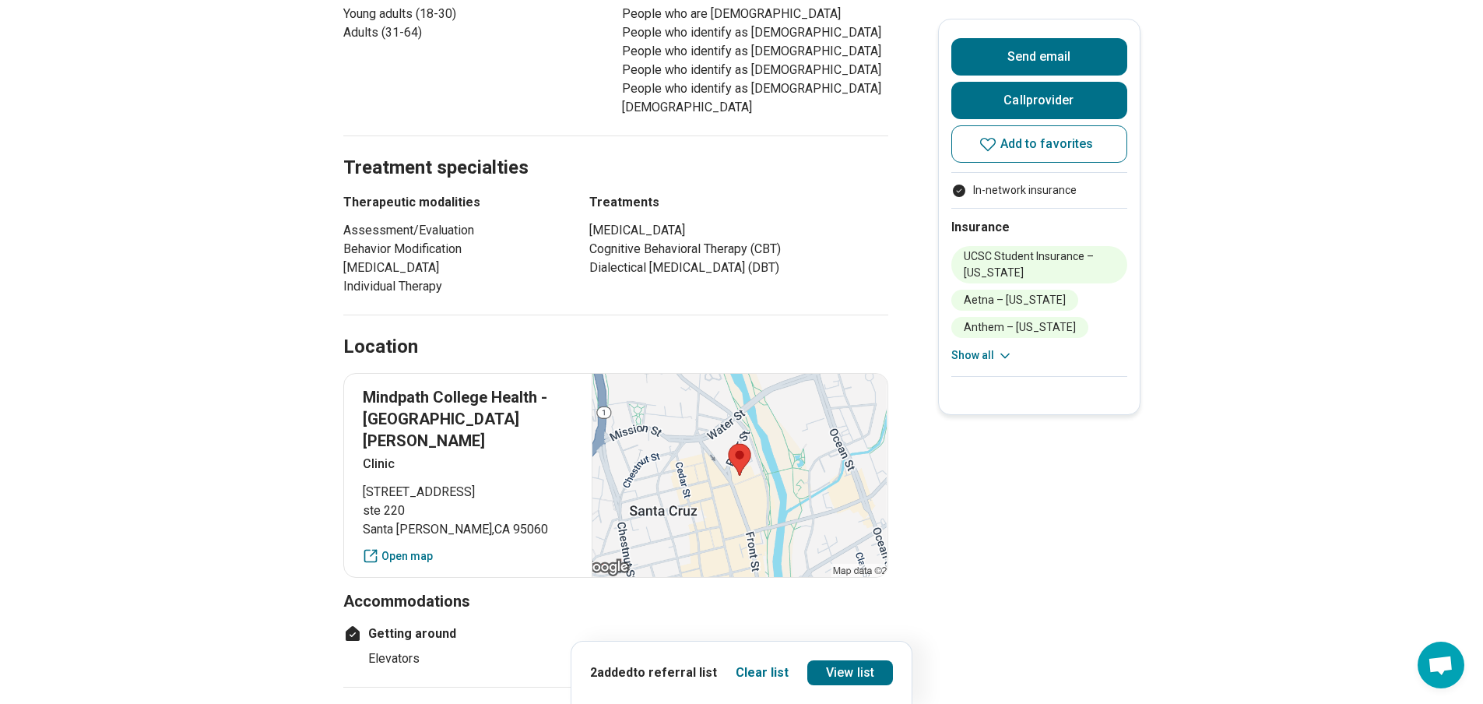
scroll to position [156, 0]
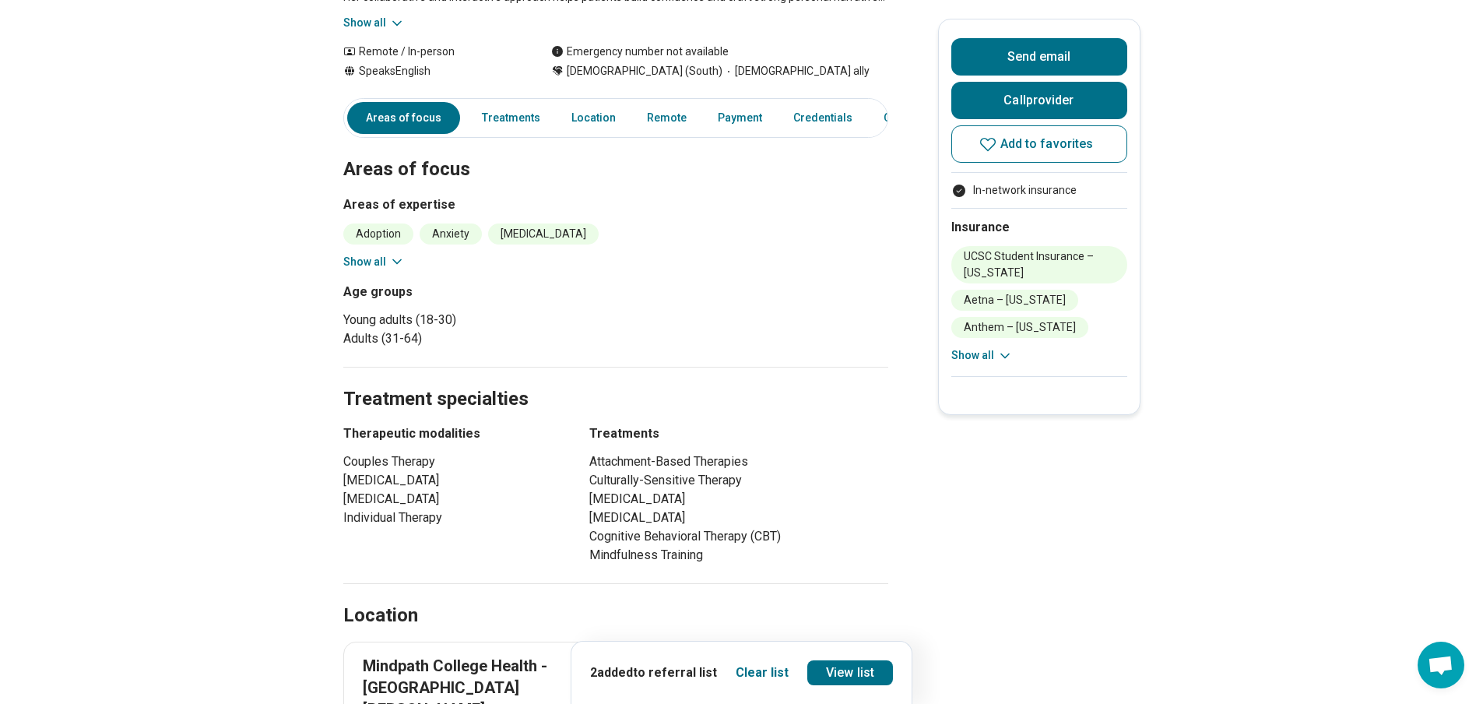
scroll to position [78, 0]
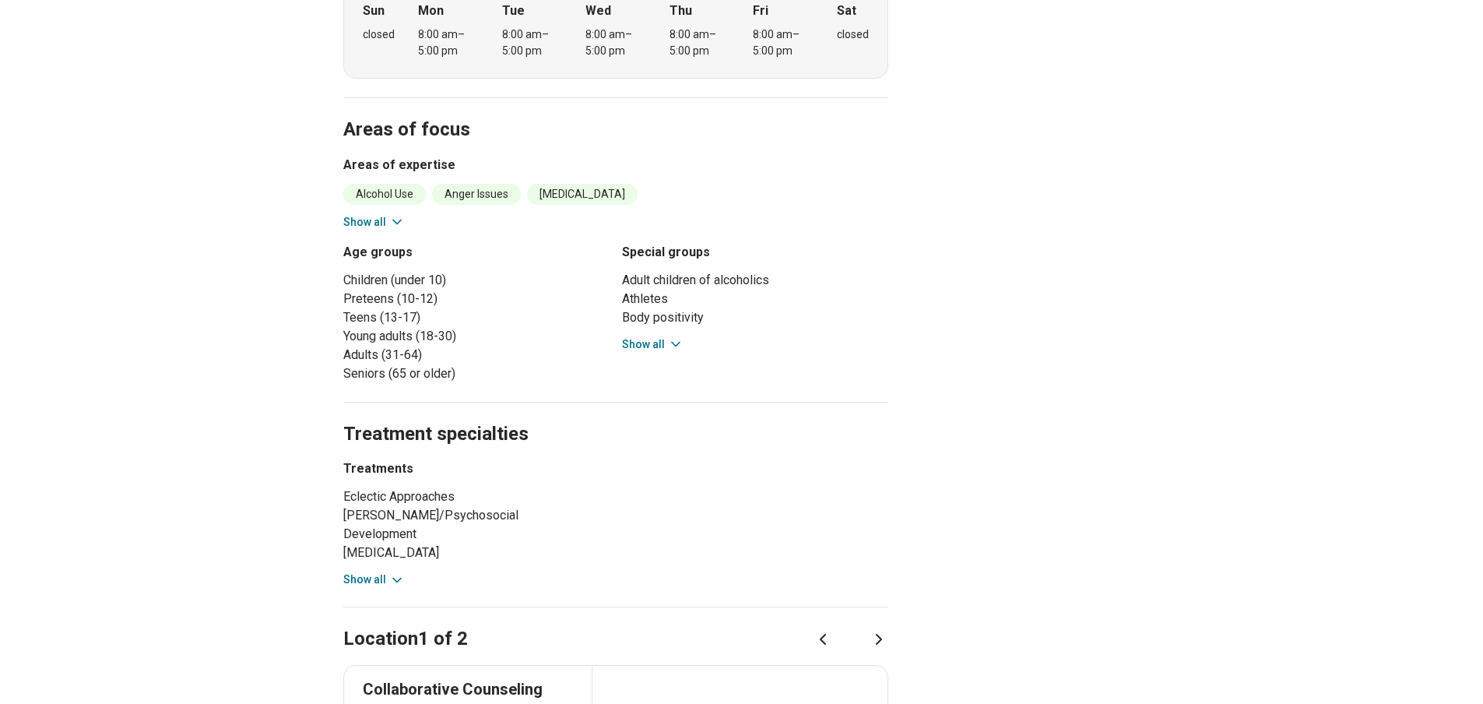
scroll to position [778, 0]
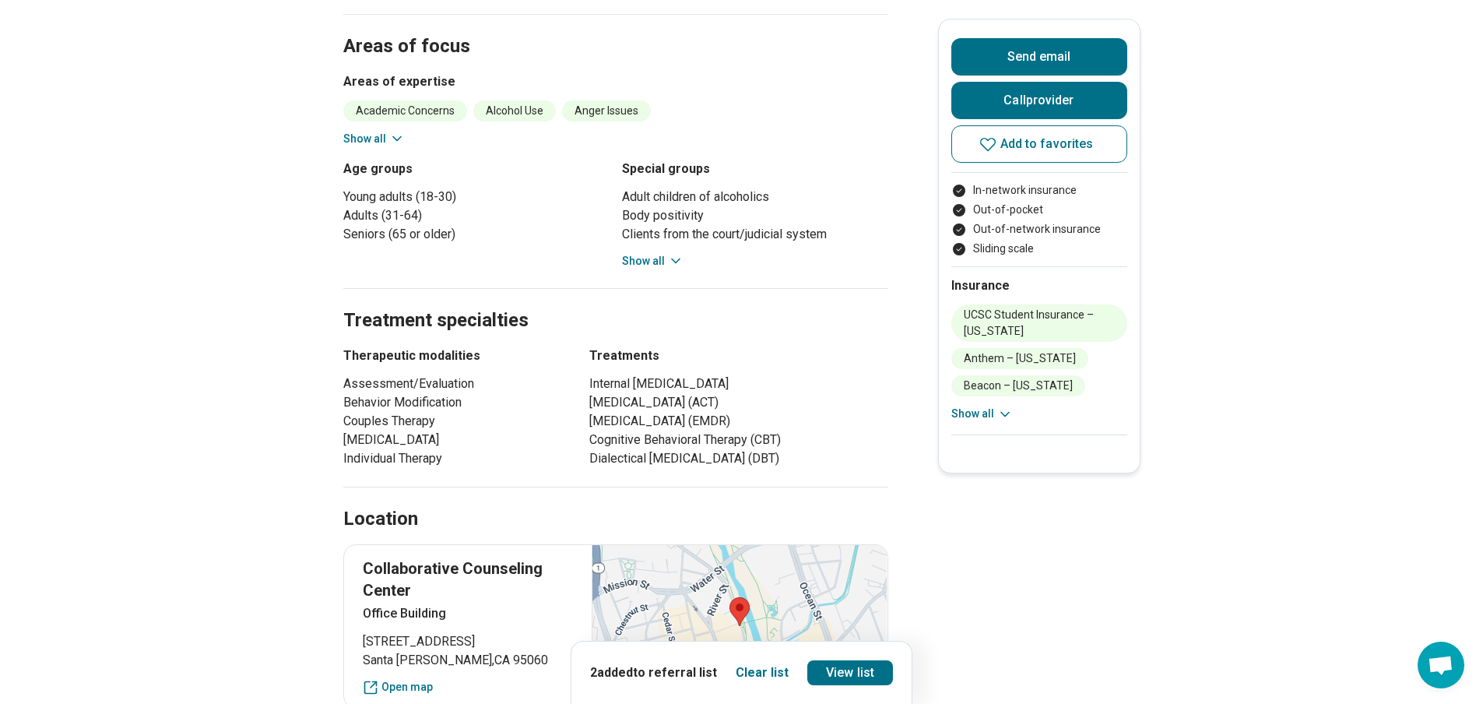
scroll to position [856, 0]
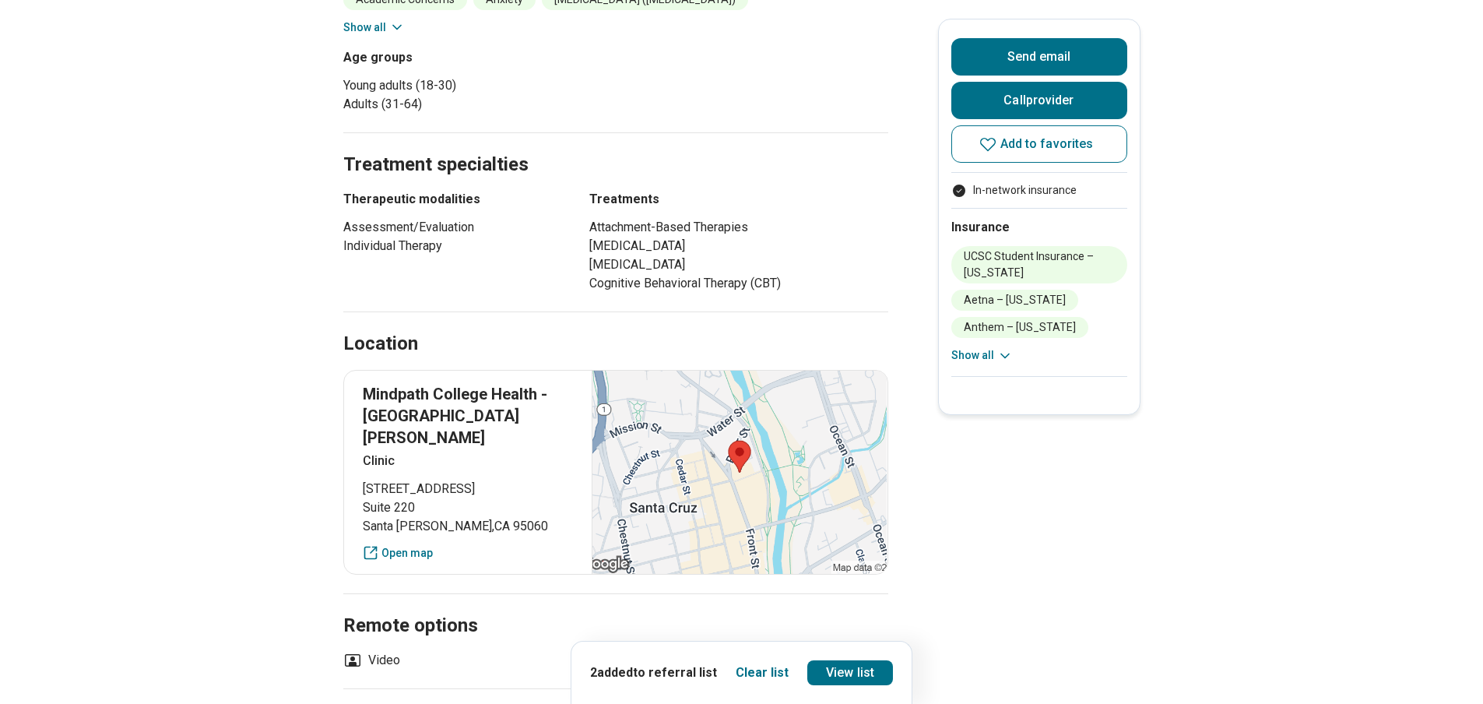
scroll to position [545, 0]
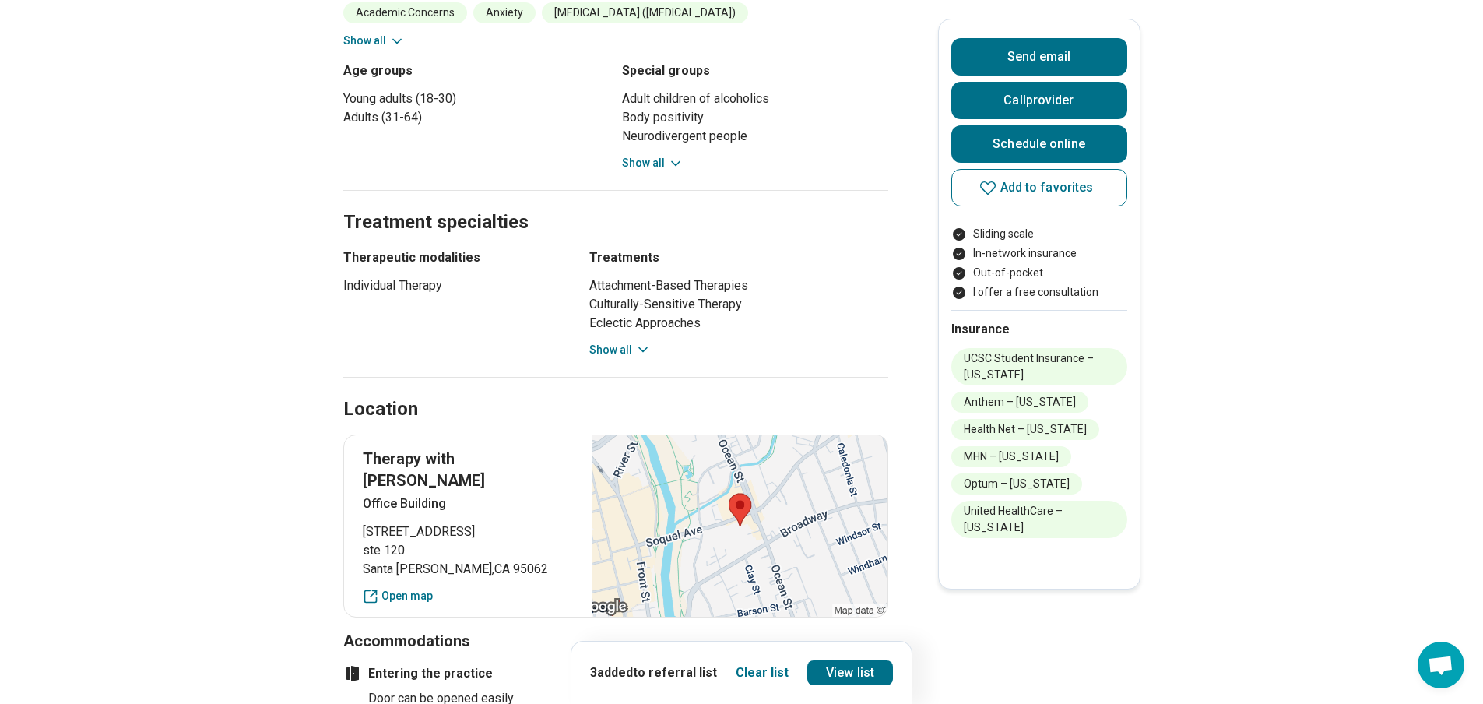
scroll to position [389, 0]
